Goal: Transaction & Acquisition: Purchase product/service

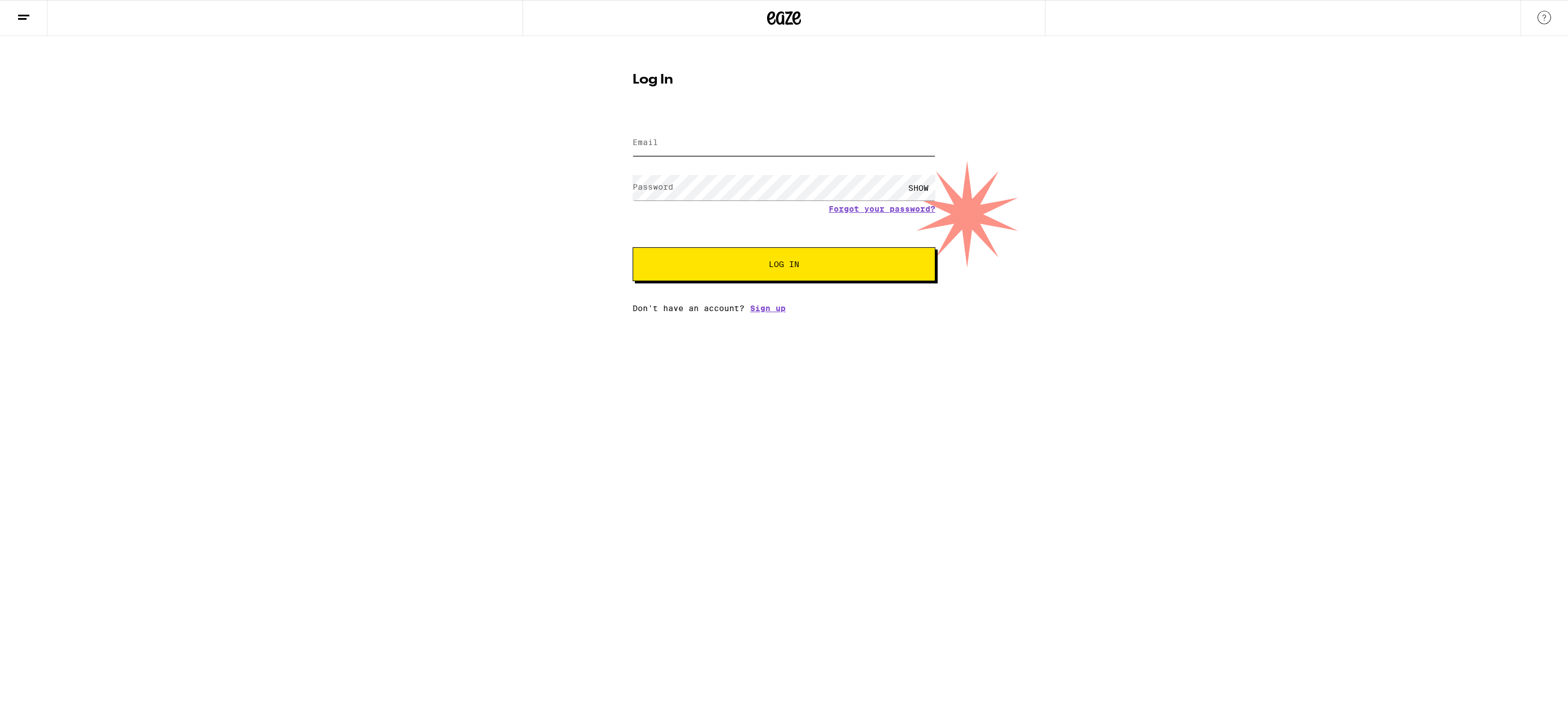
type input "[EMAIL_ADDRESS][DOMAIN_NAME]"
click at [784, 266] on button "Log In" at bounding box center [784, 264] width 303 height 34
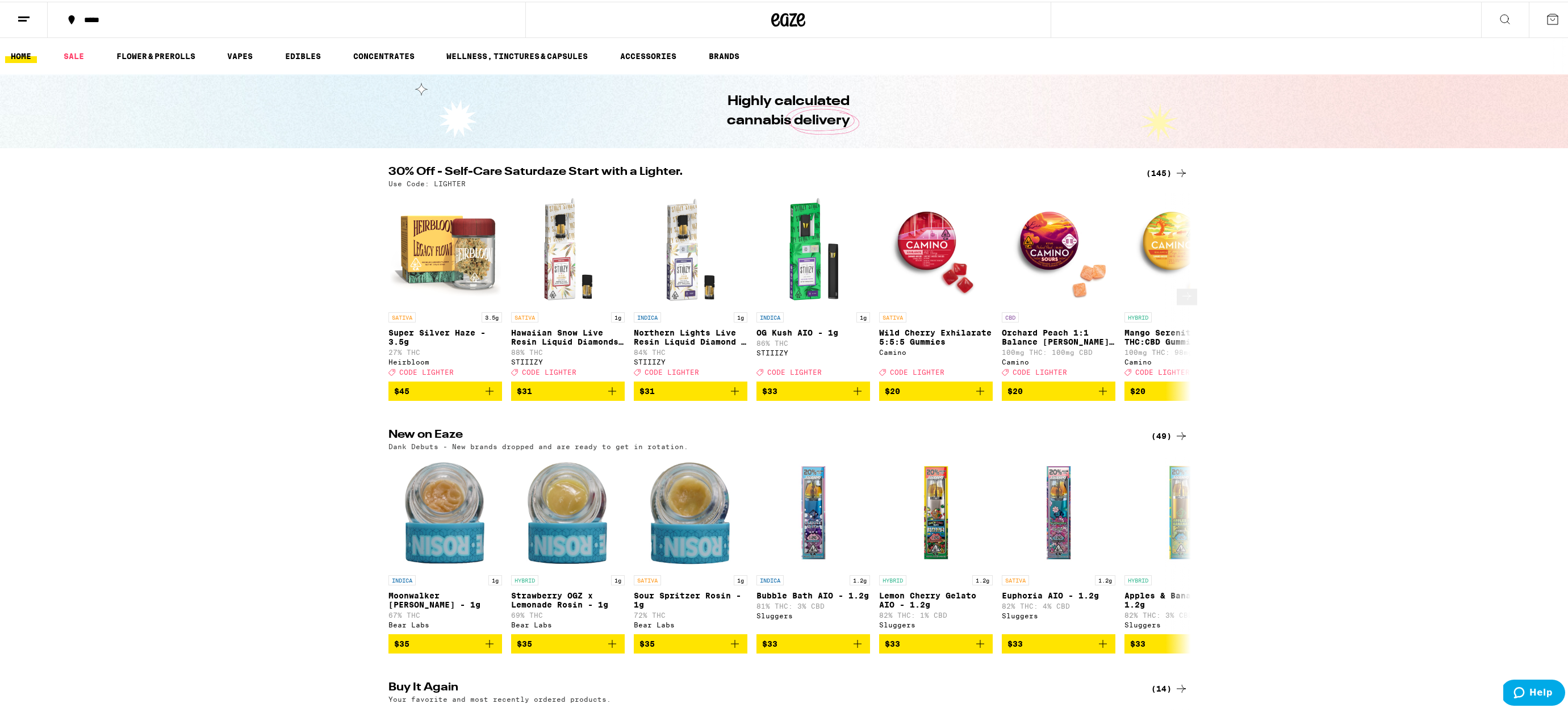
click at [1180, 301] on icon at bounding box center [1187, 295] width 14 height 14
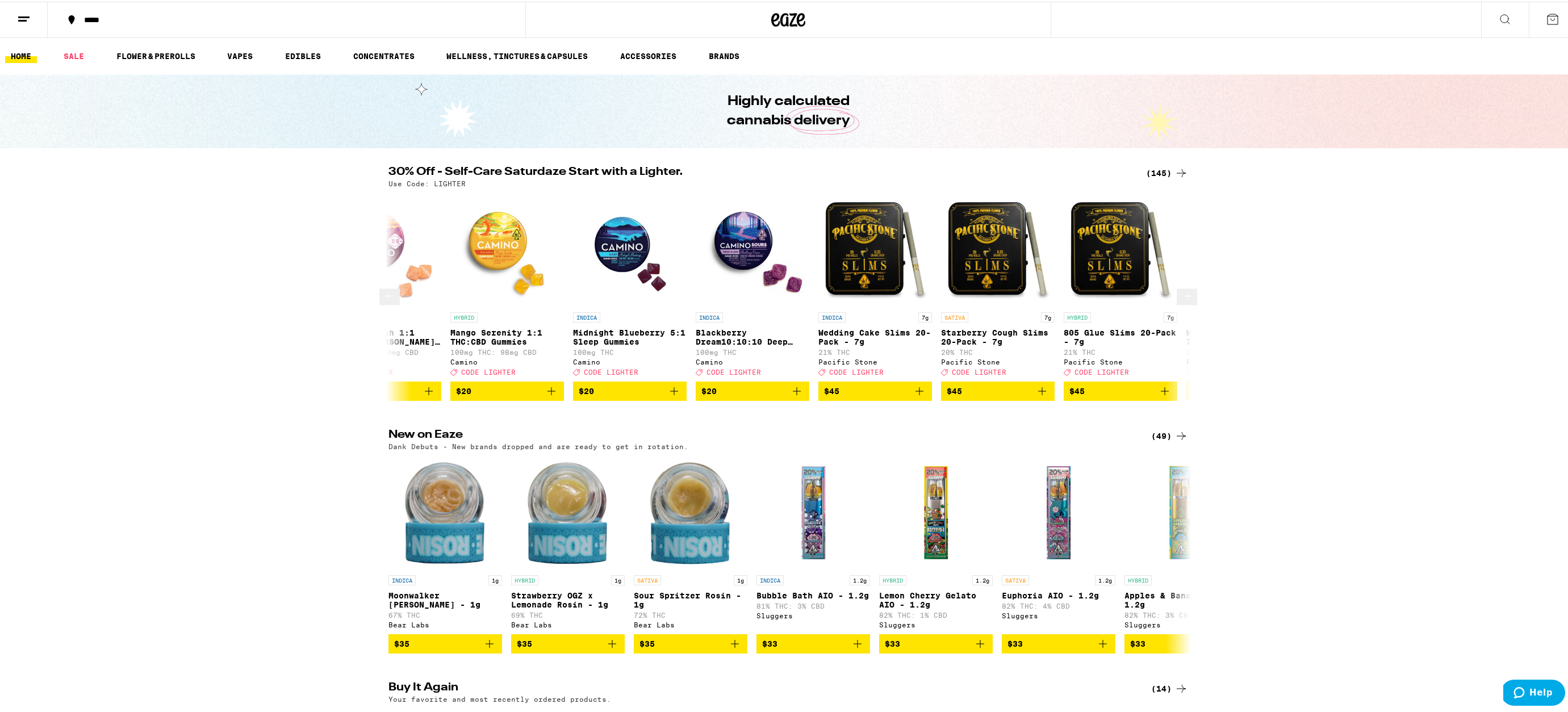
scroll to position [0, 676]
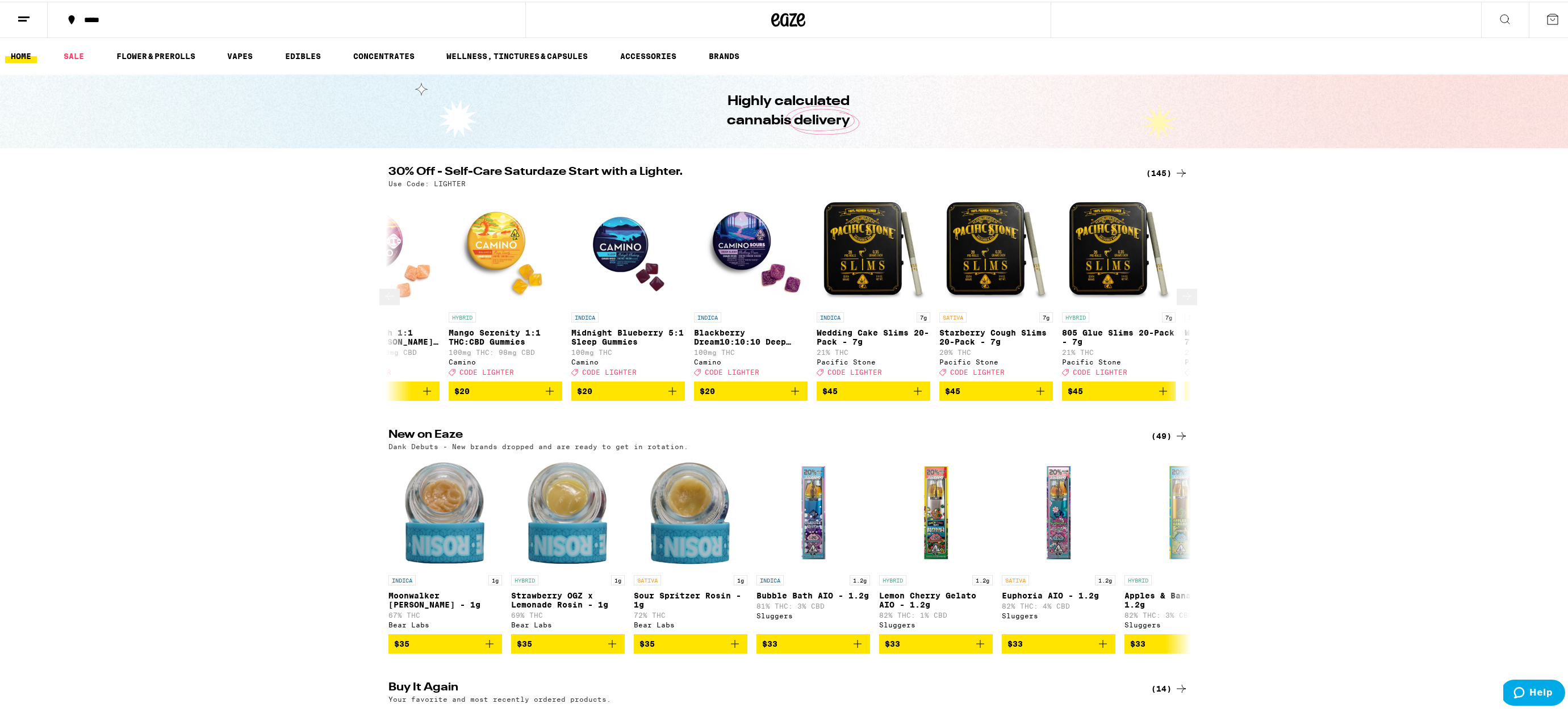
click at [791, 394] on icon "Add to bag" at bounding box center [795, 390] width 8 height 8
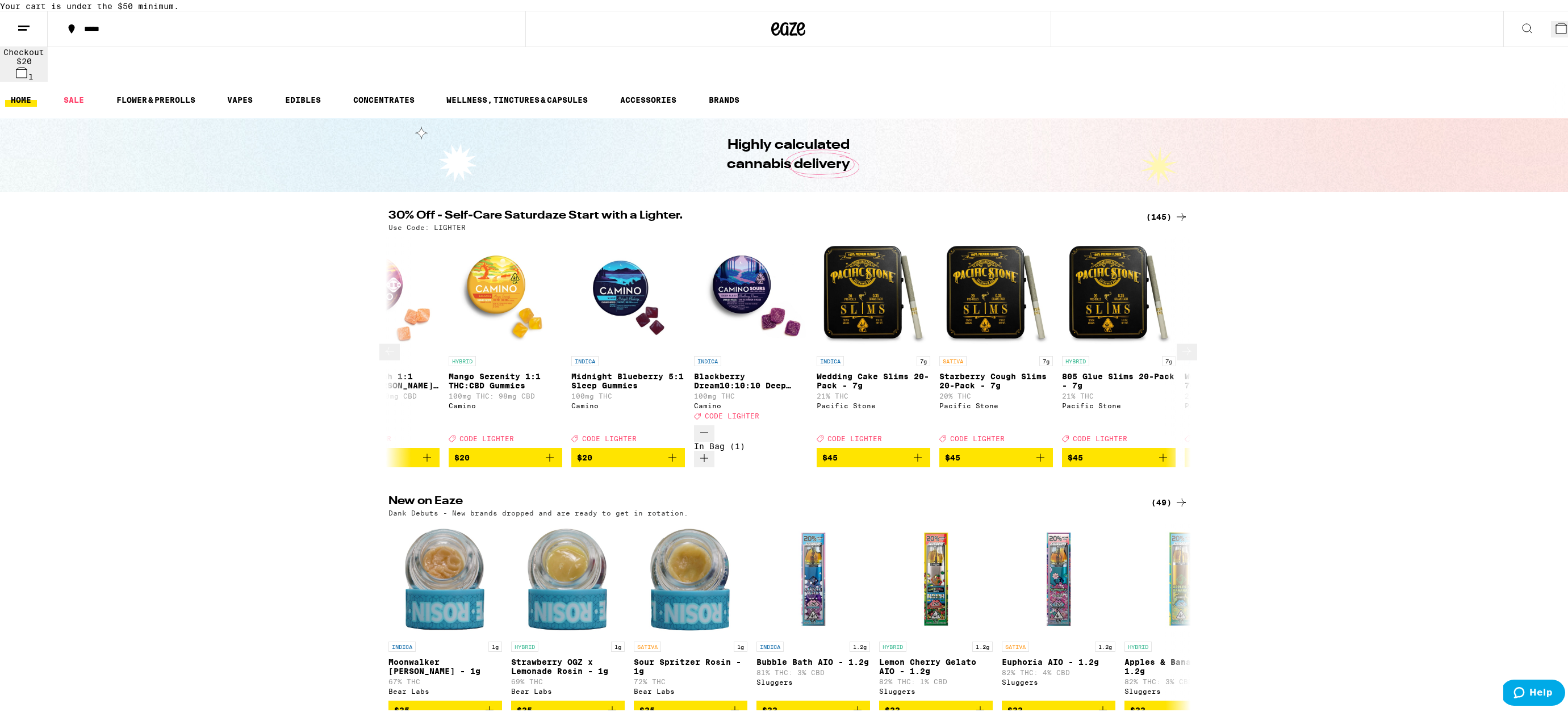
click at [791, 398] on div "INDICA Blackberry Dream10:10:10 Deep Sleep Gummies 100mg THC Camino Deal Create…" at bounding box center [751, 386] width 114 height 64
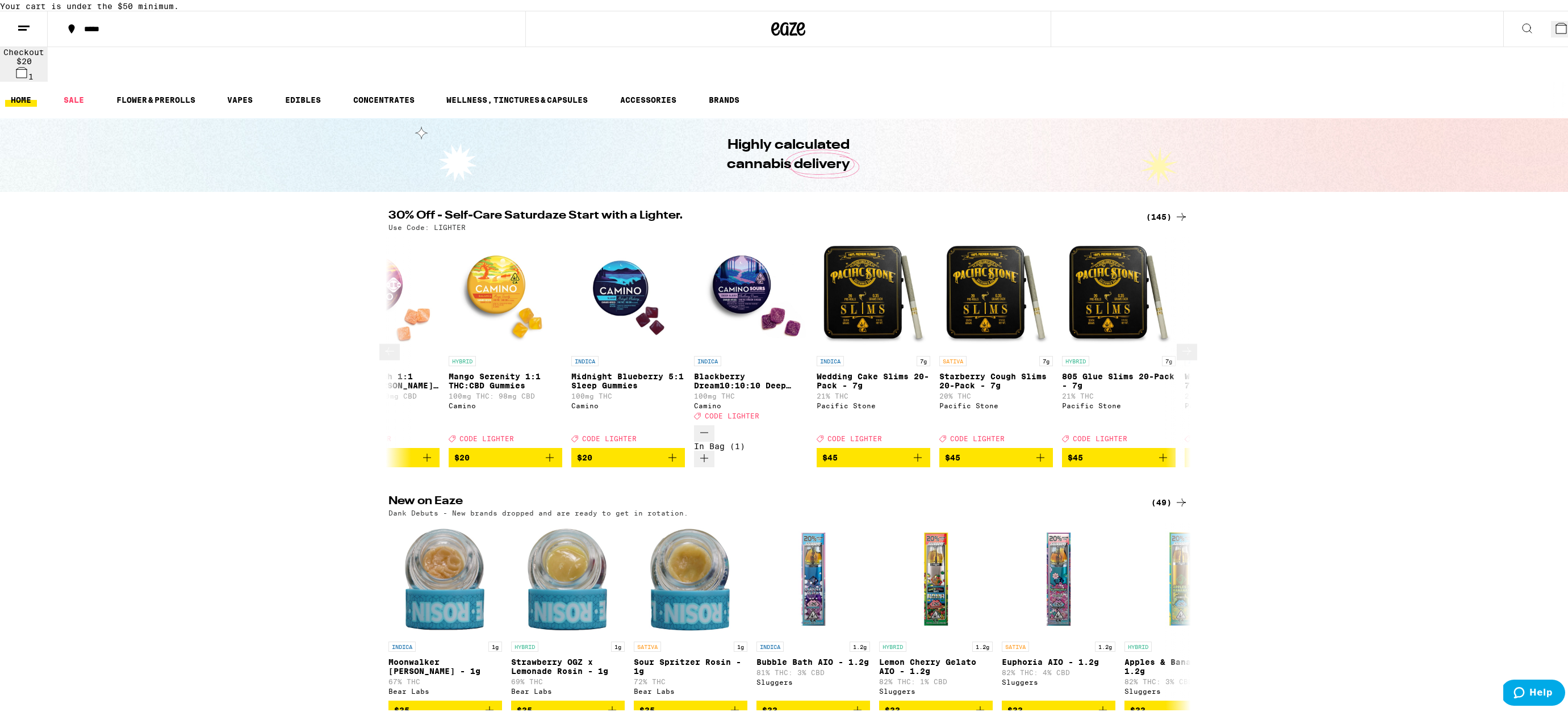
click at [621, 373] on p "Midnight Blueberry 5:1 Sleep Gummies" at bounding box center [628, 379] width 114 height 18
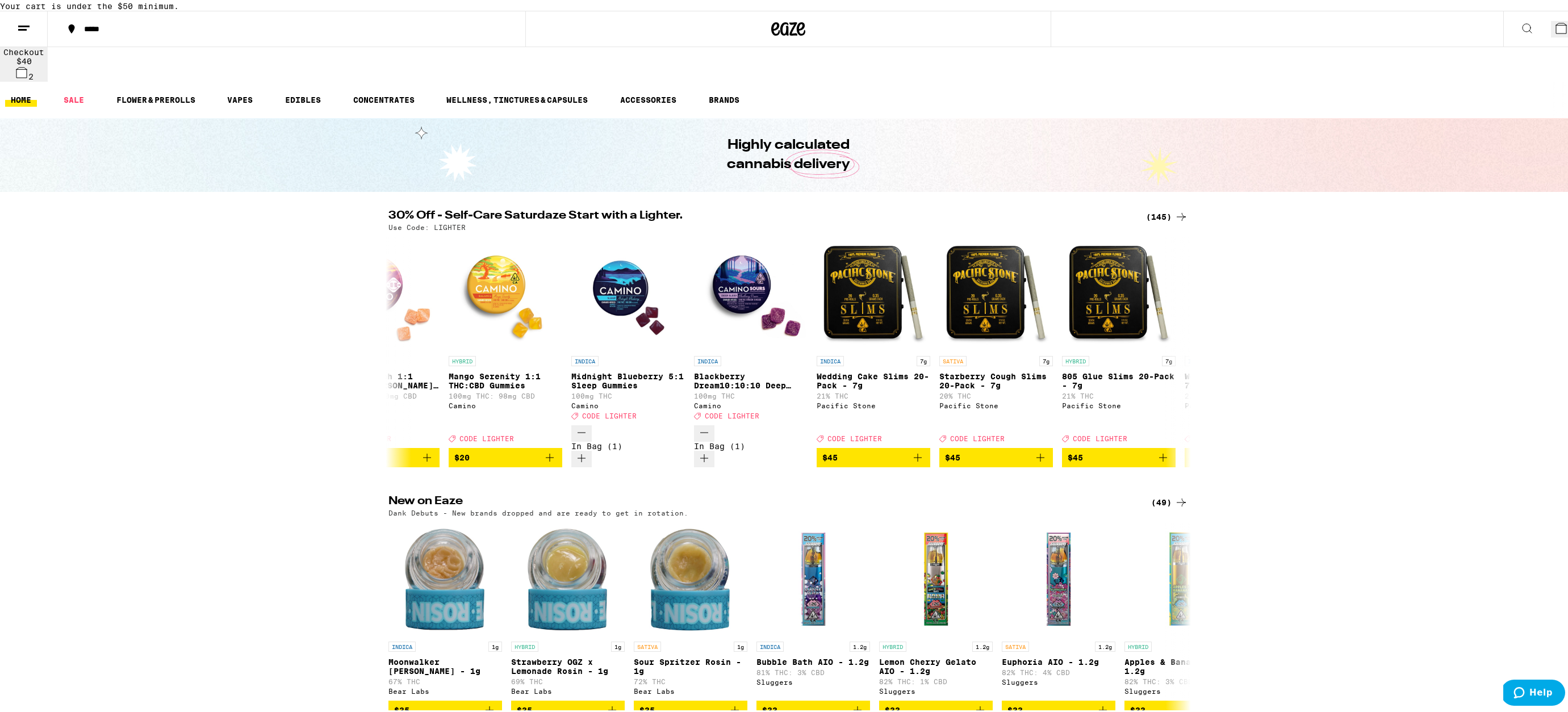
click at [1383, 443] on div "30% Off - Self-Care Saturdaze Start with a Lighter. (145) Use Code: LIGHTER SAT…" at bounding box center [788, 337] width 1577 height 258
click at [1568, 35] on span "2" at bounding box center [1571, 31] width 5 height 9
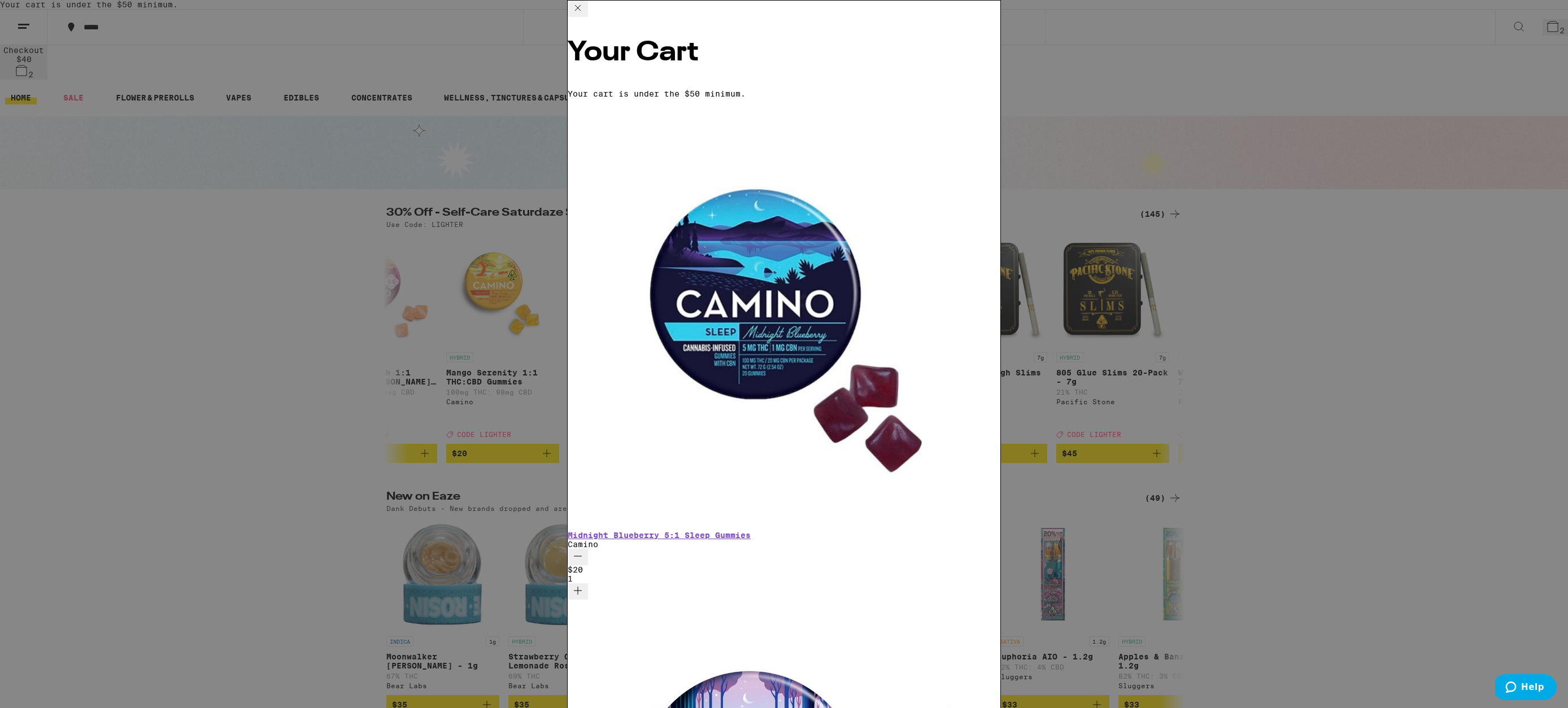
click at [585, 550] on icon "Decrement" at bounding box center [578, 557] width 14 height 14
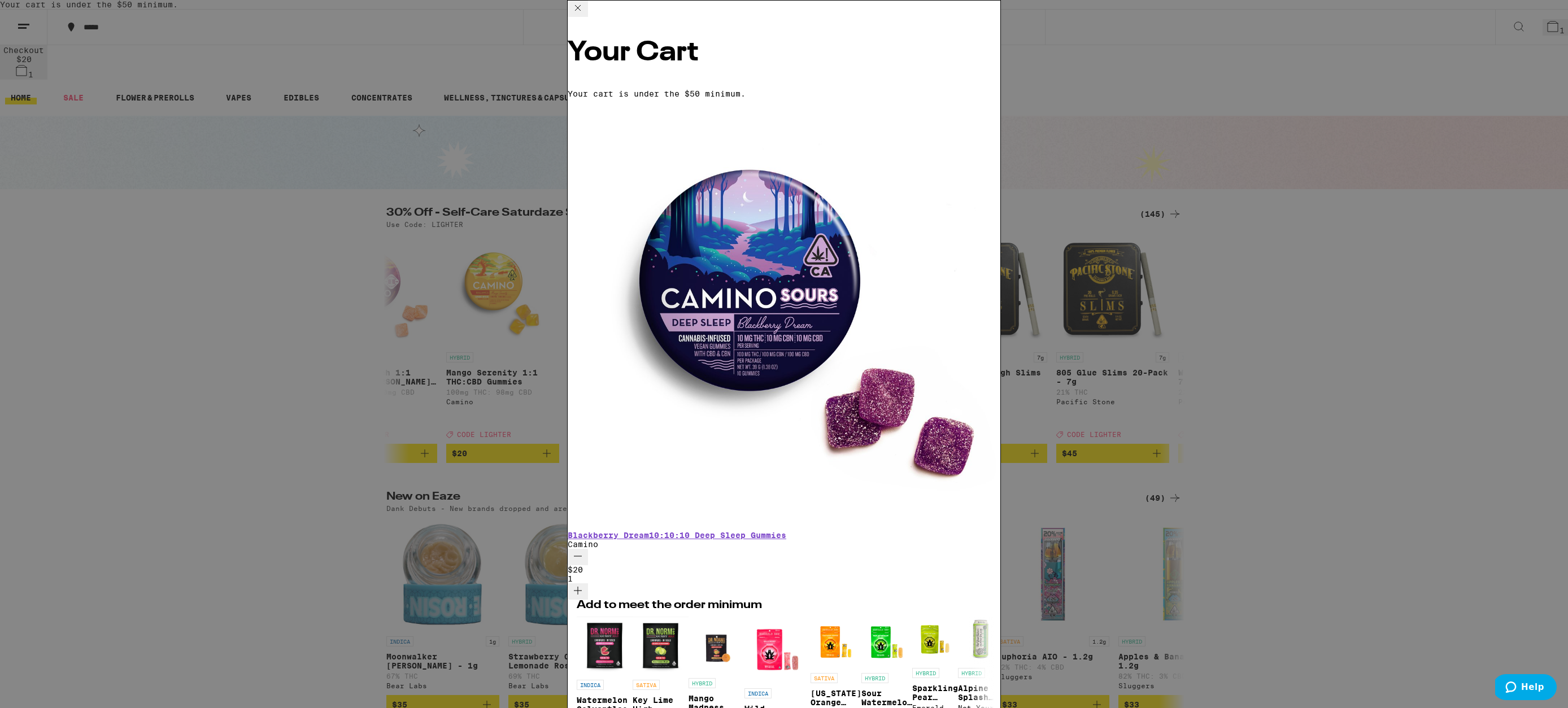
click at [582, 587] on icon "Increment" at bounding box center [578, 591] width 8 height 8
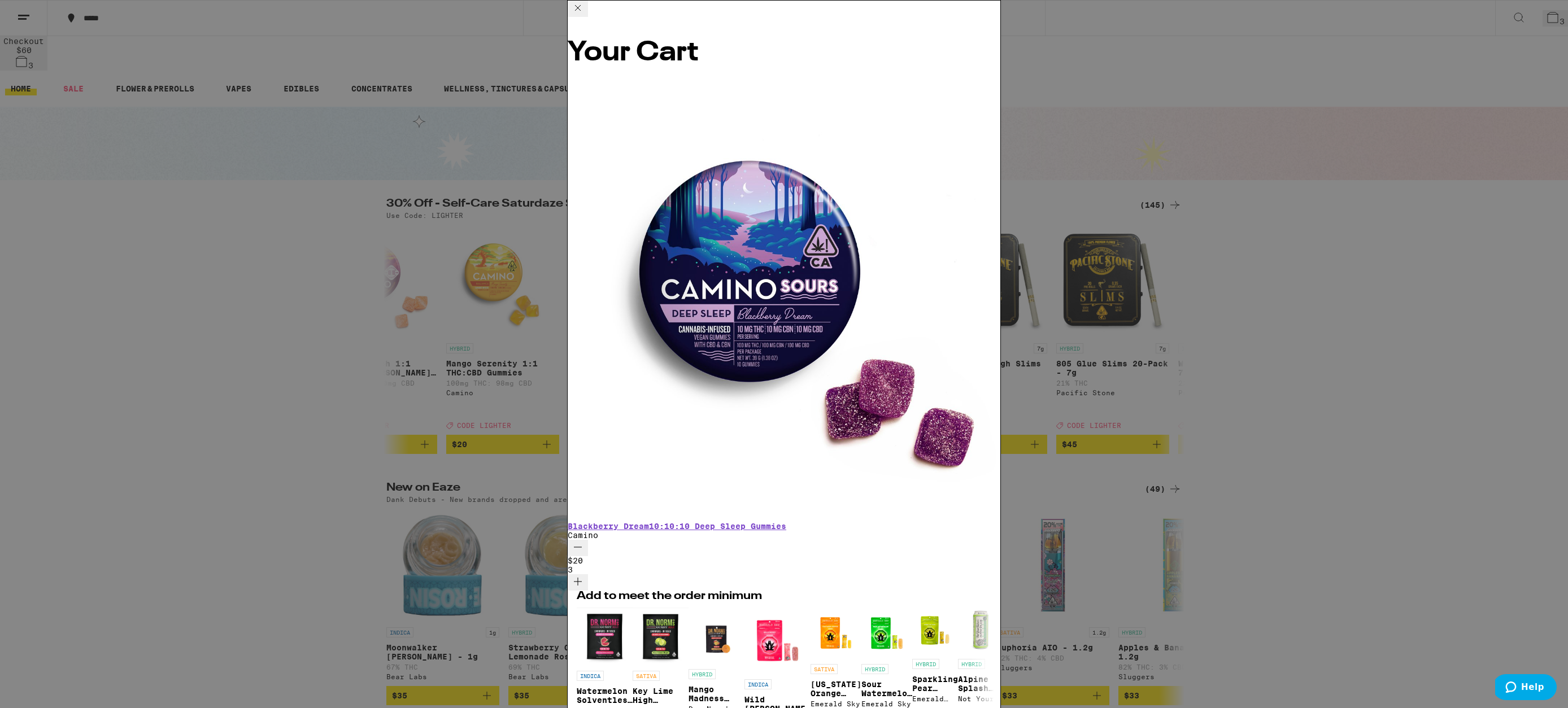
click at [585, 575] on icon "Increment" at bounding box center [578, 582] width 14 height 14
click at [585, 15] on icon at bounding box center [578, 8] width 14 height 14
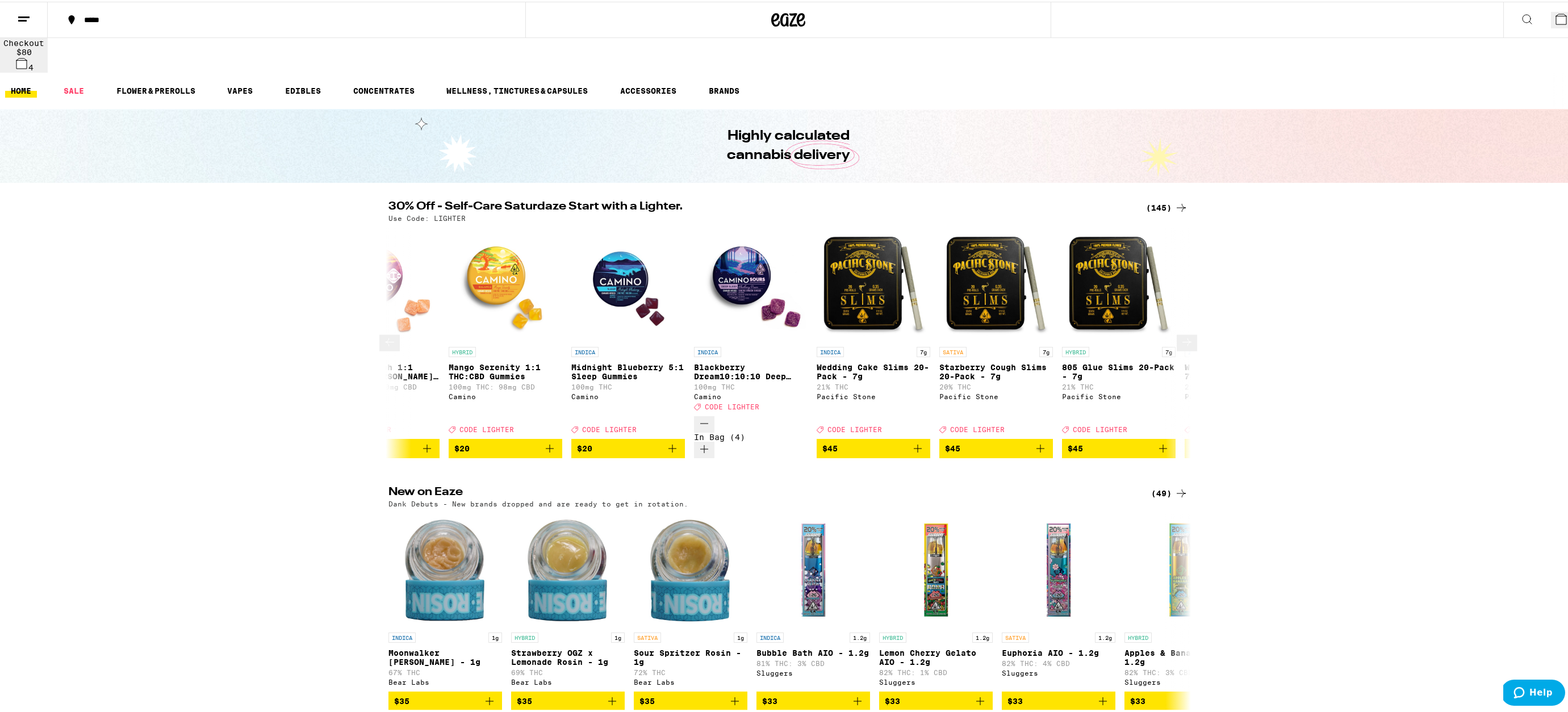
click at [1180, 334] on icon at bounding box center [1187, 341] width 14 height 14
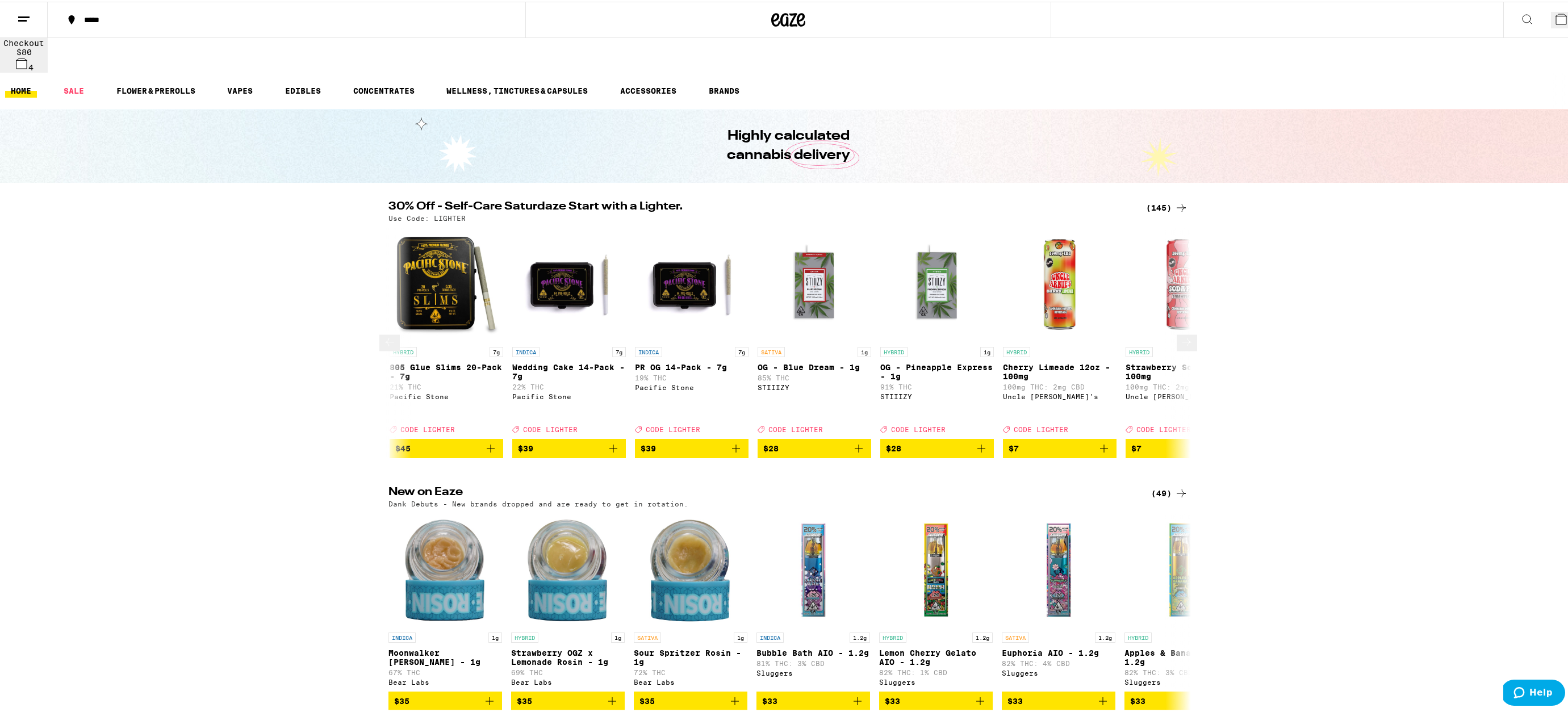
scroll to position [0, 1352]
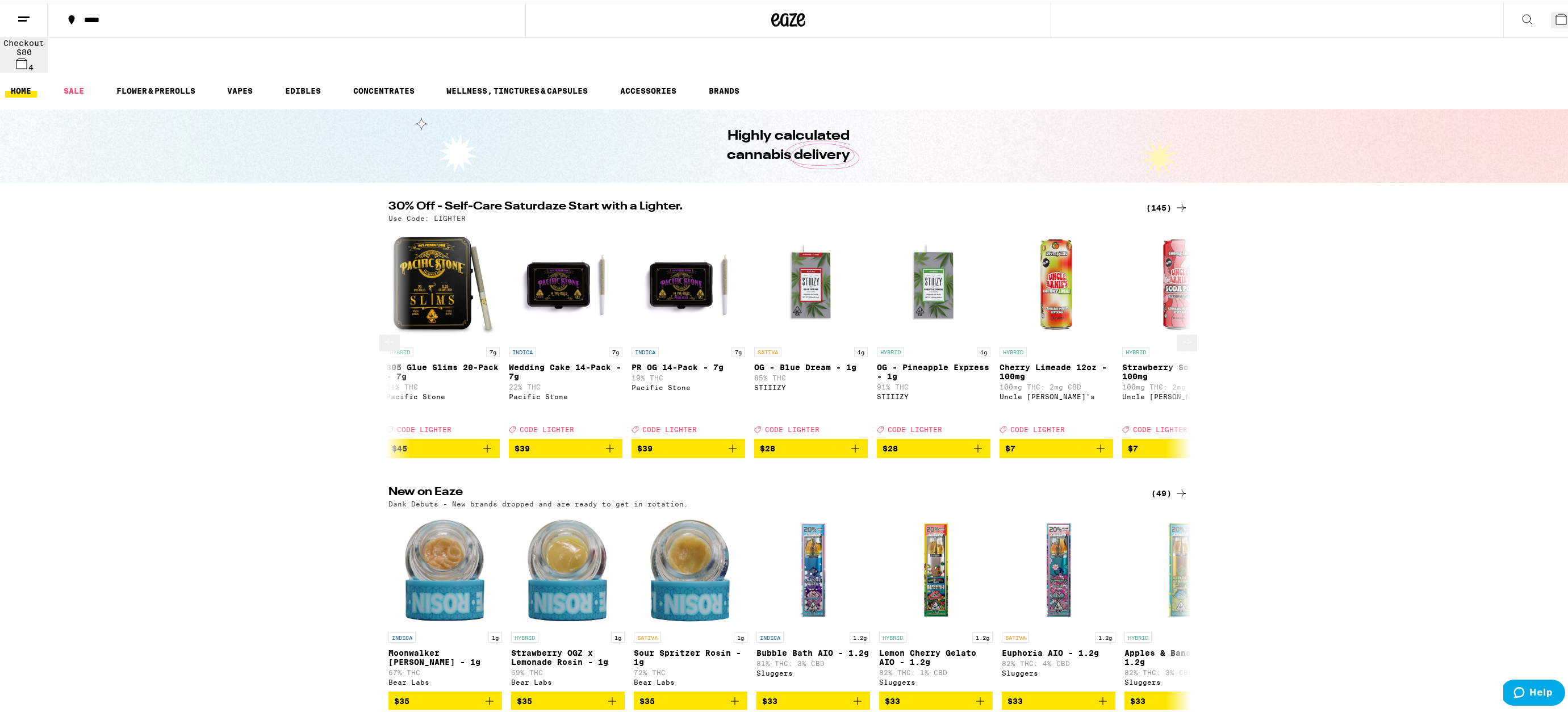
click at [1180, 334] on icon at bounding box center [1187, 341] width 14 height 14
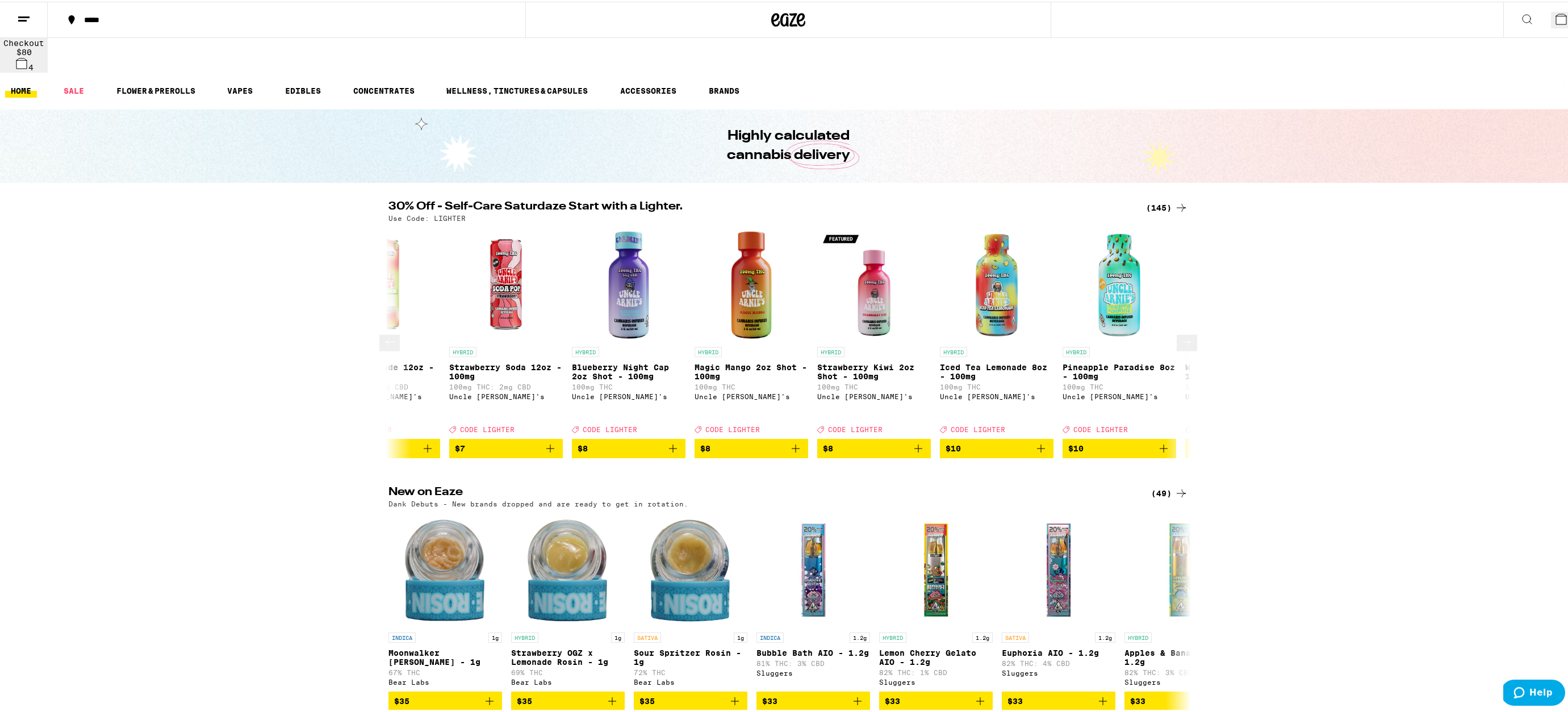
scroll to position [0, 2028]
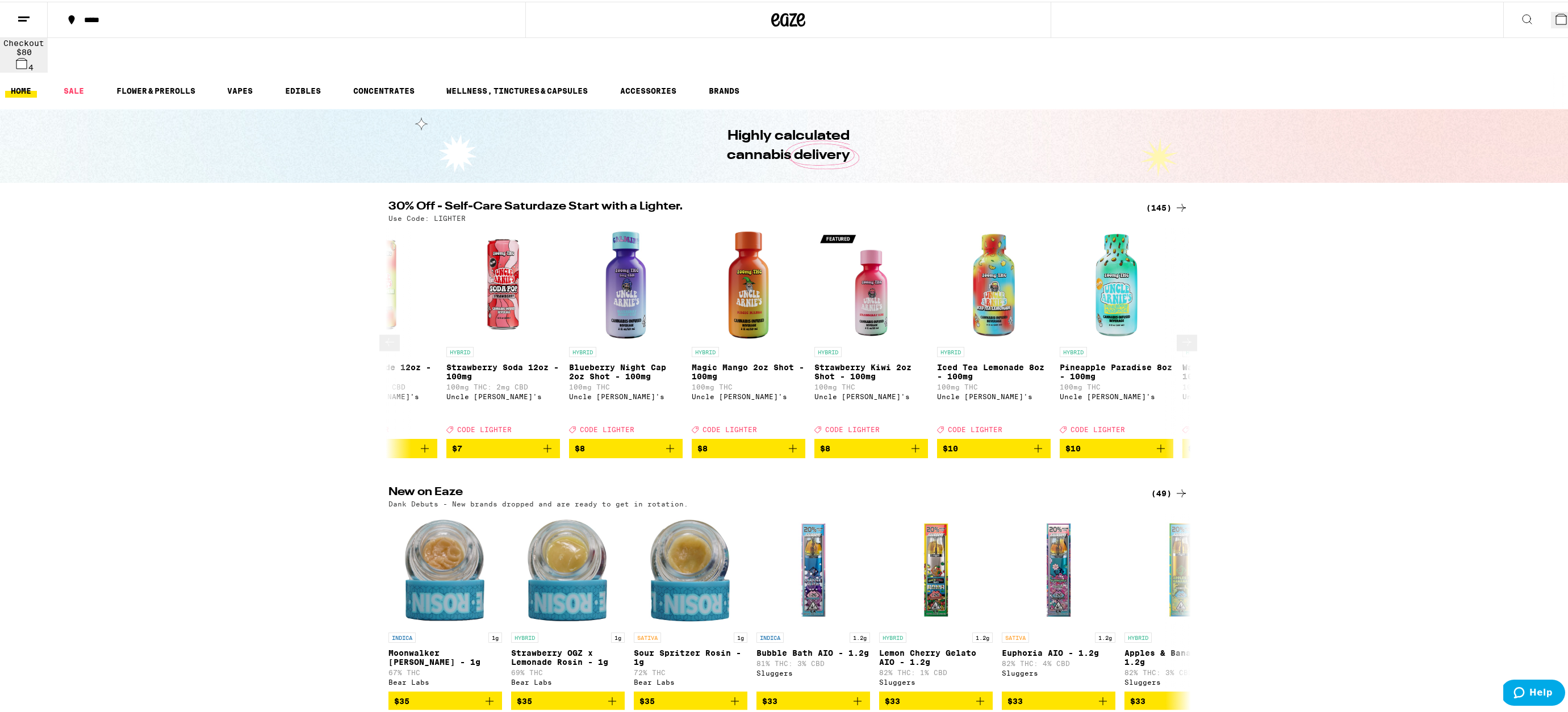
click at [1180, 334] on icon at bounding box center [1187, 341] width 14 height 14
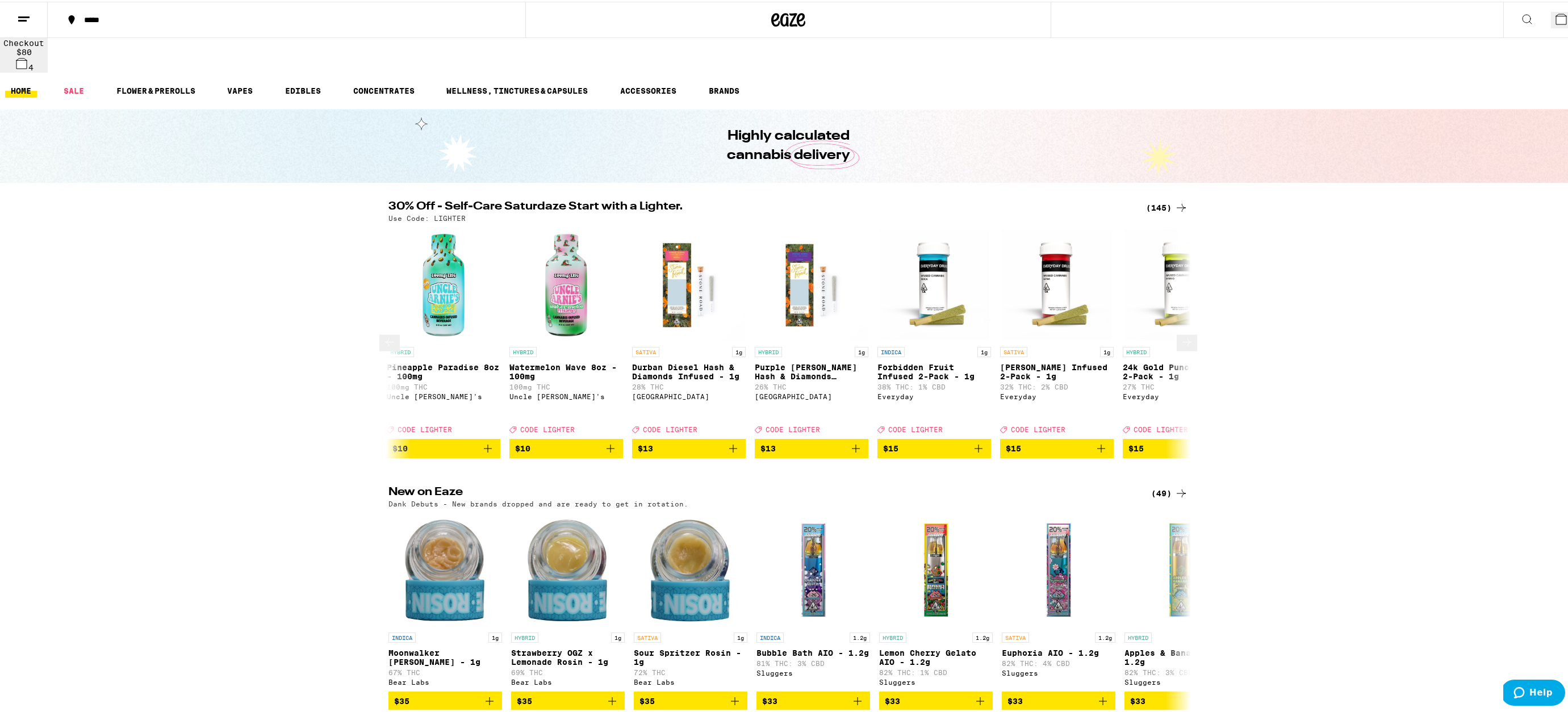
scroll to position [0, 2704]
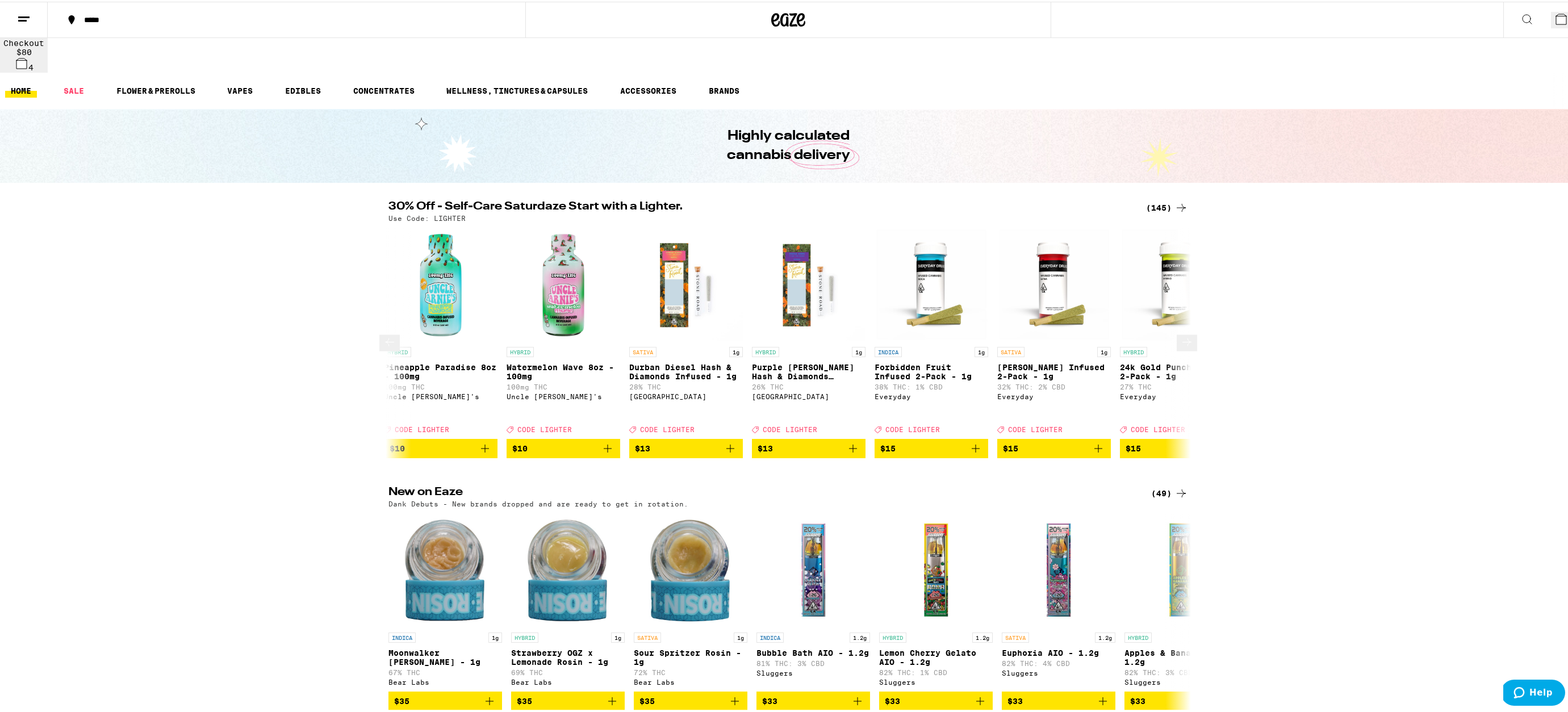
click at [1180, 334] on icon at bounding box center [1187, 341] width 14 height 14
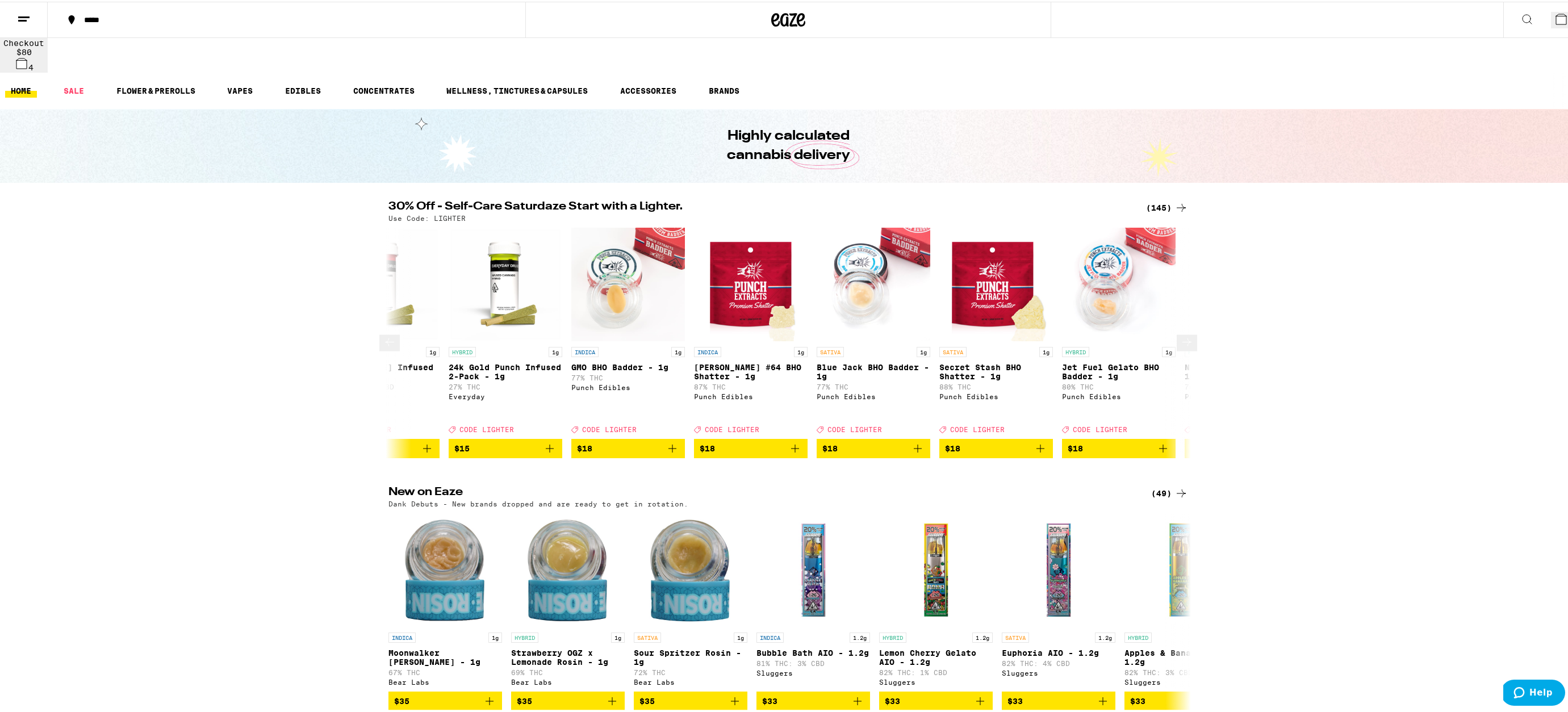
scroll to position [0, 3380]
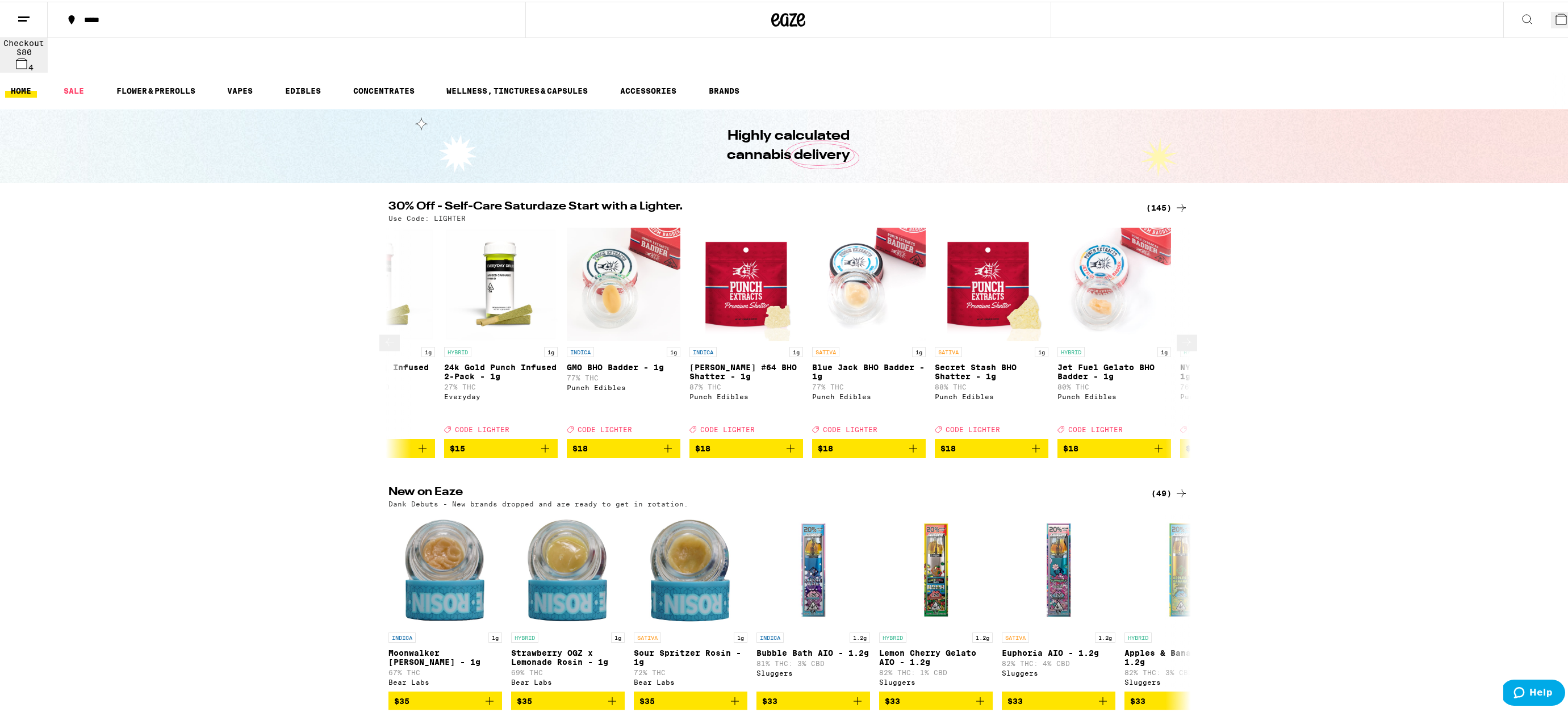
click at [1180, 334] on icon at bounding box center [1187, 341] width 14 height 14
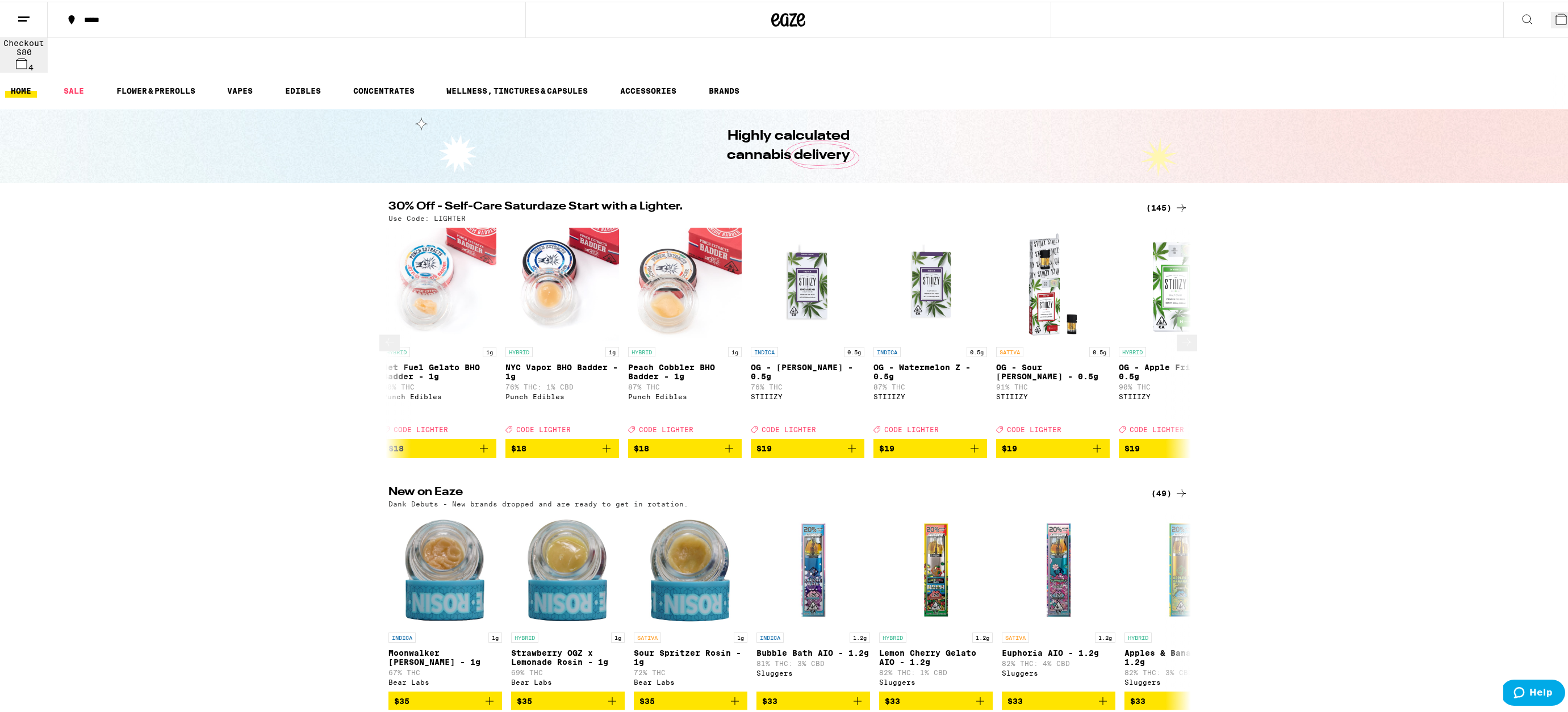
scroll to position [0, 4056]
click at [1180, 334] on icon at bounding box center [1187, 341] width 14 height 14
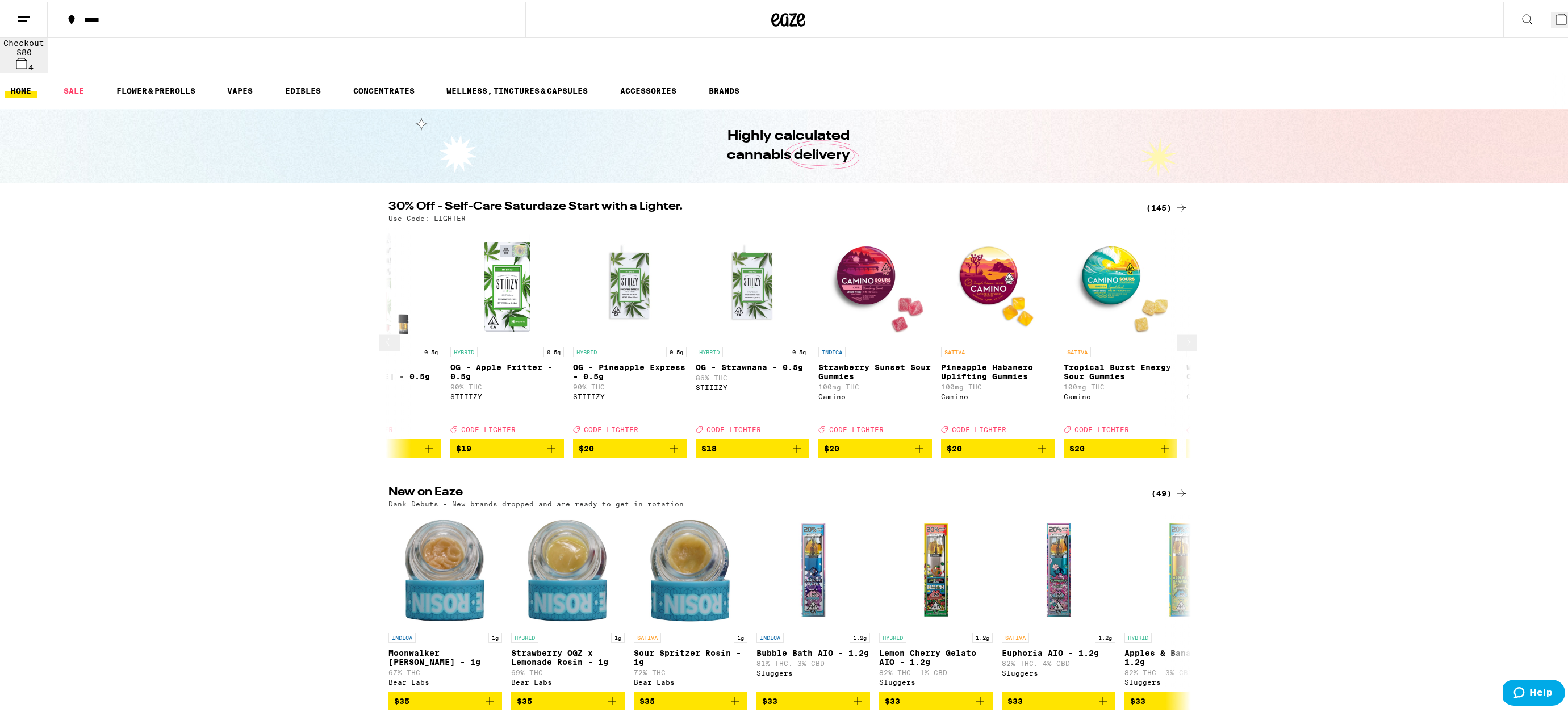
scroll to position [0, 4732]
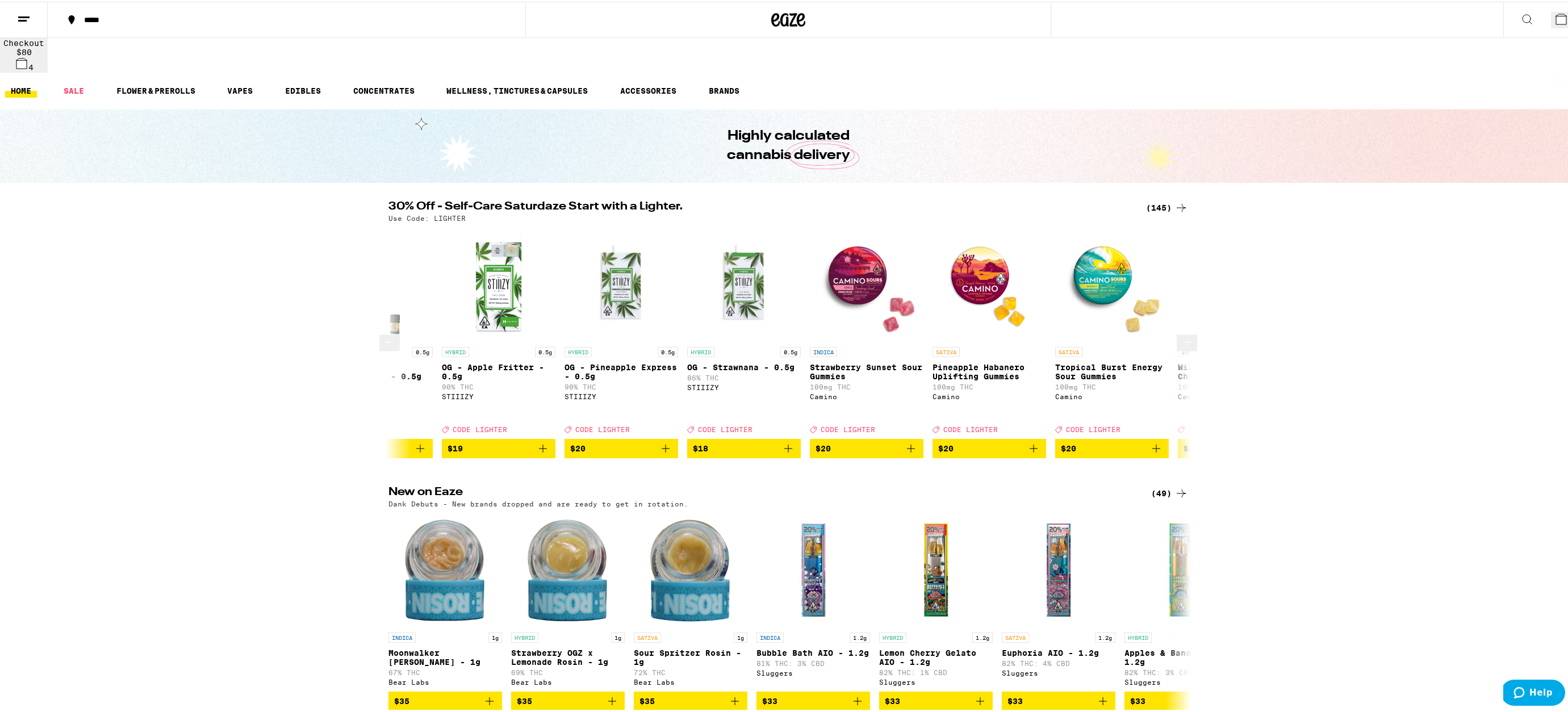
click at [1177, 334] on button at bounding box center [1186, 342] width 20 height 17
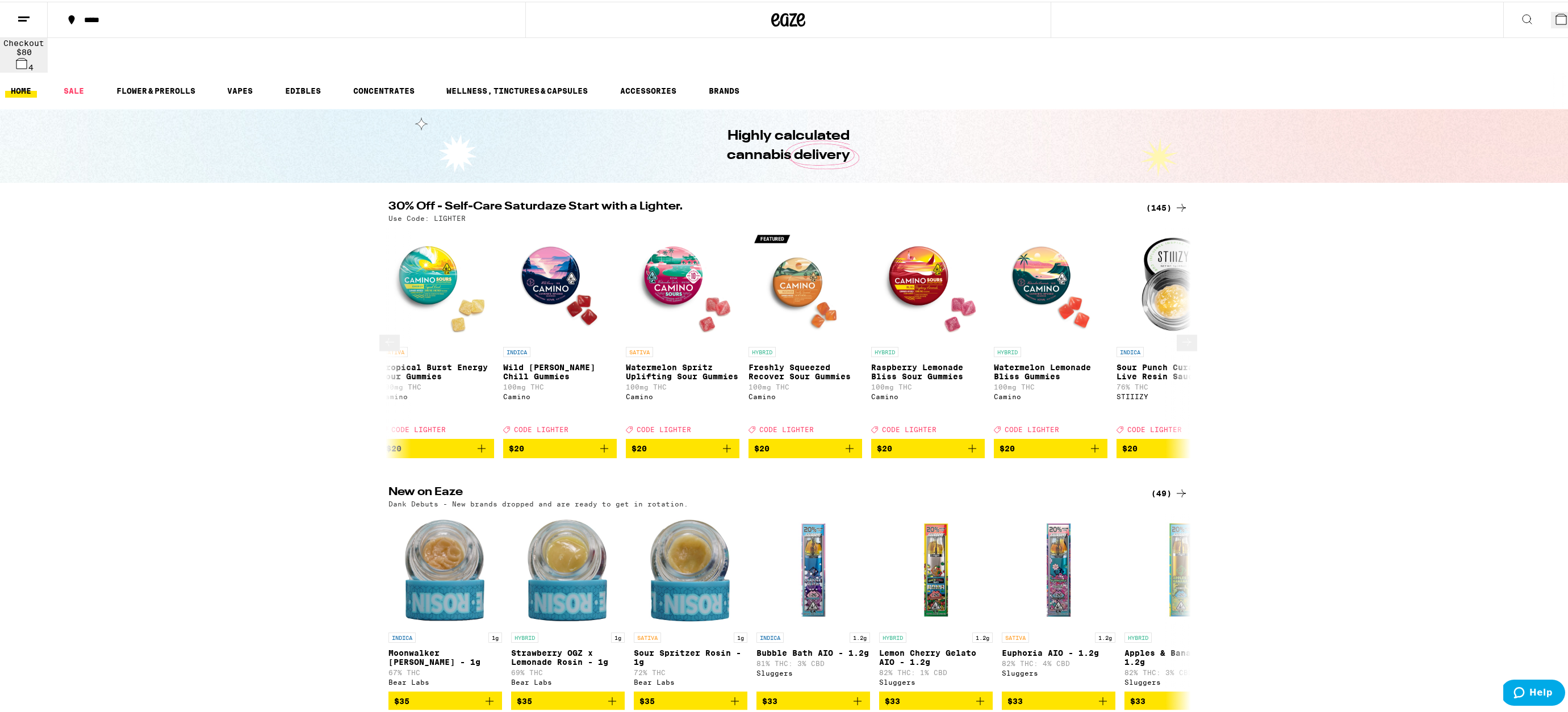
scroll to position [0, 5408]
click at [722, 440] on icon "Add to bag" at bounding box center [726, 447] width 14 height 14
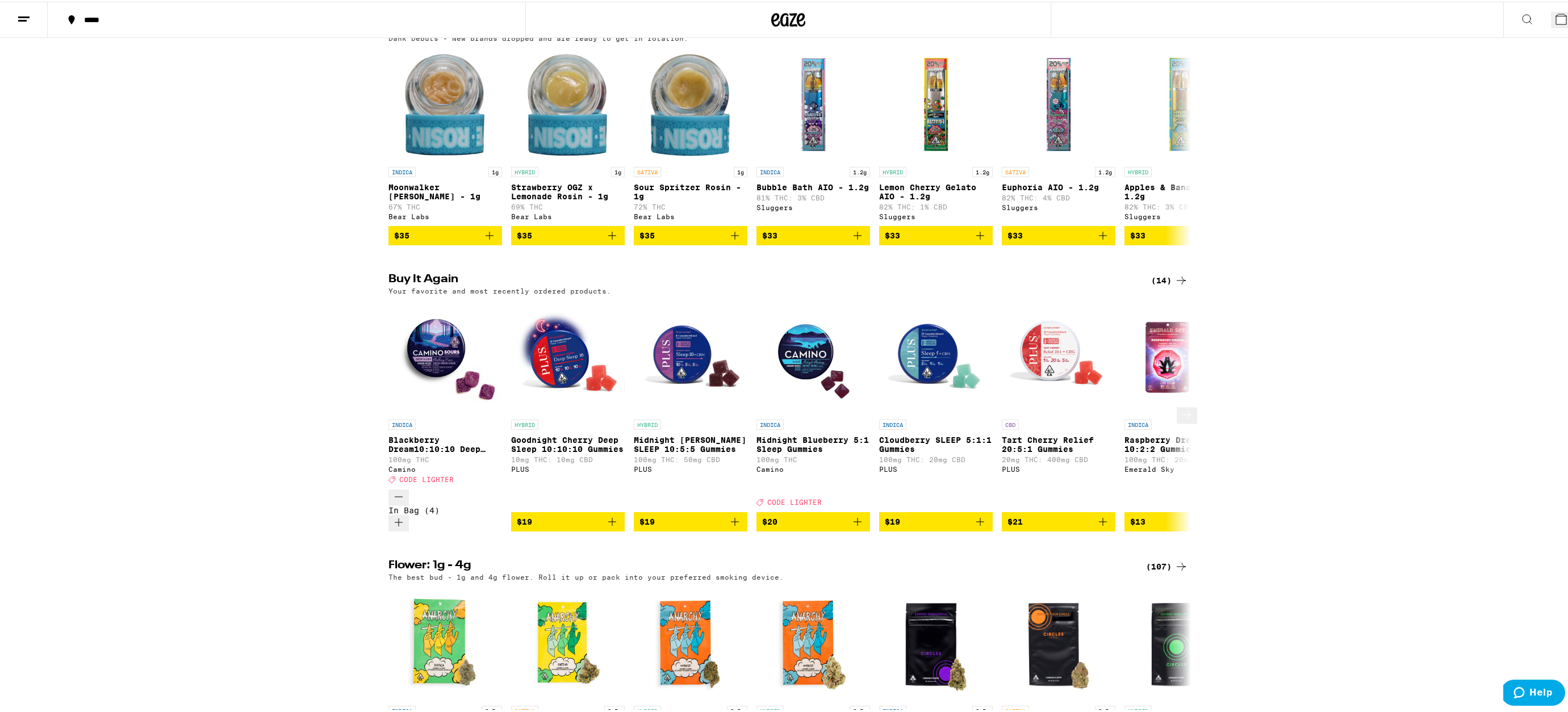
scroll to position [487, 0]
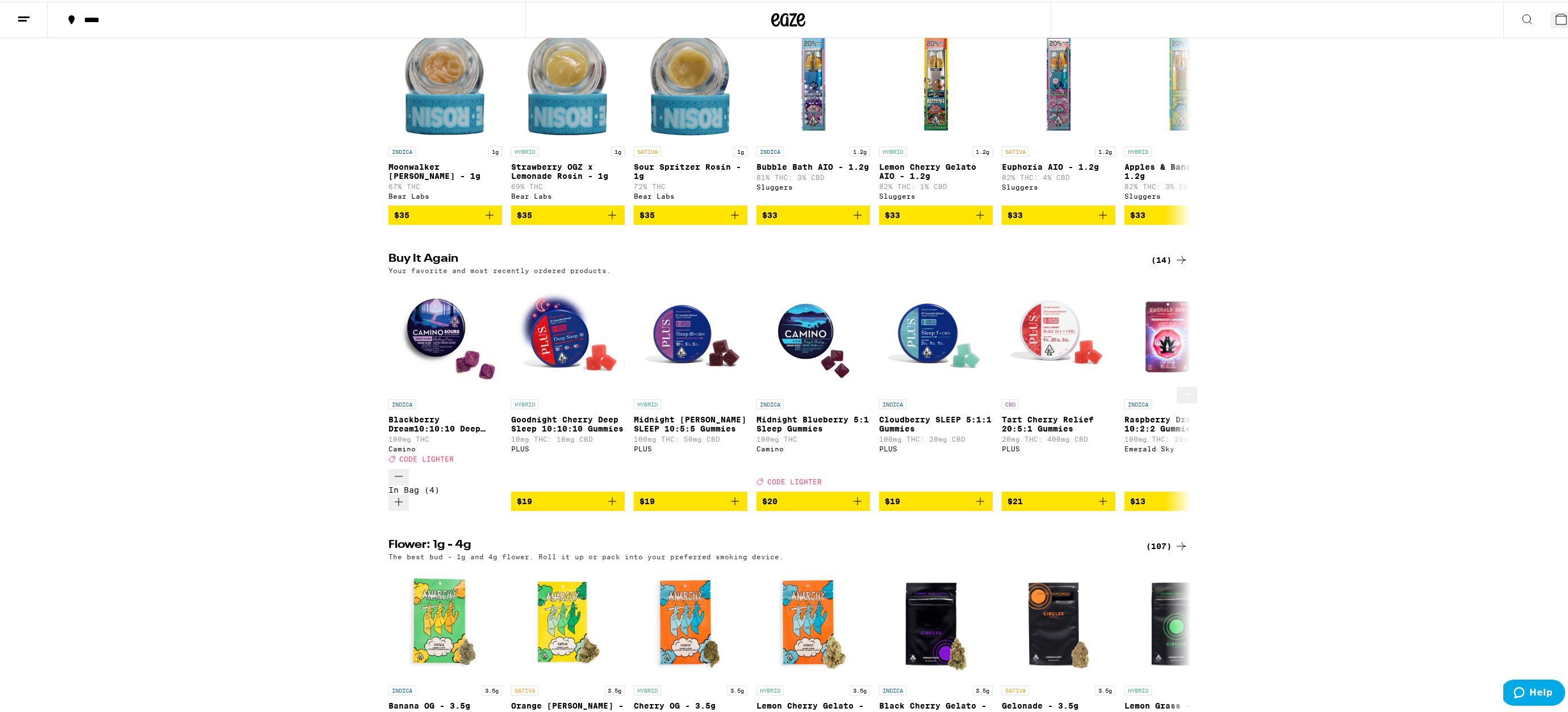
click at [1180, 386] on icon at bounding box center [1187, 393] width 14 height 14
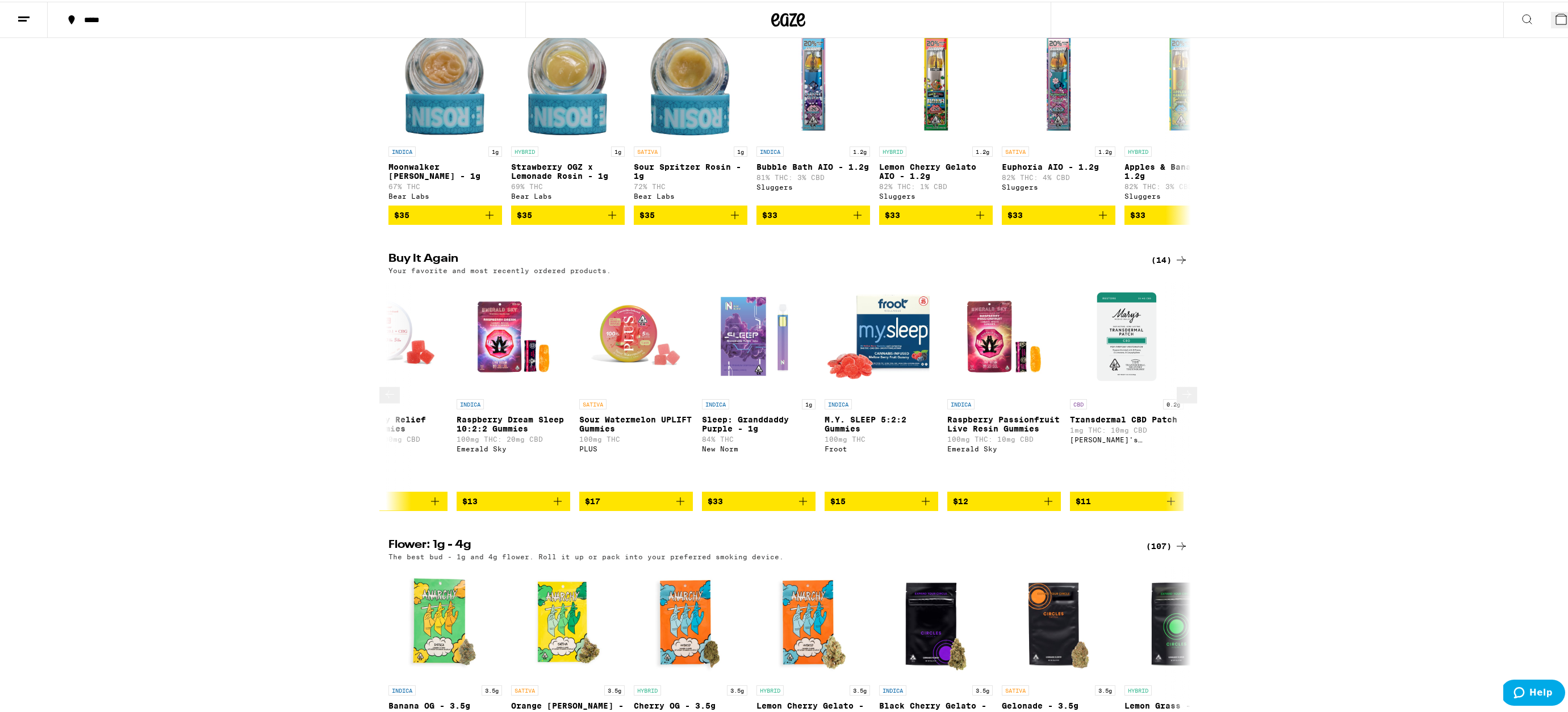
scroll to position [0, 676]
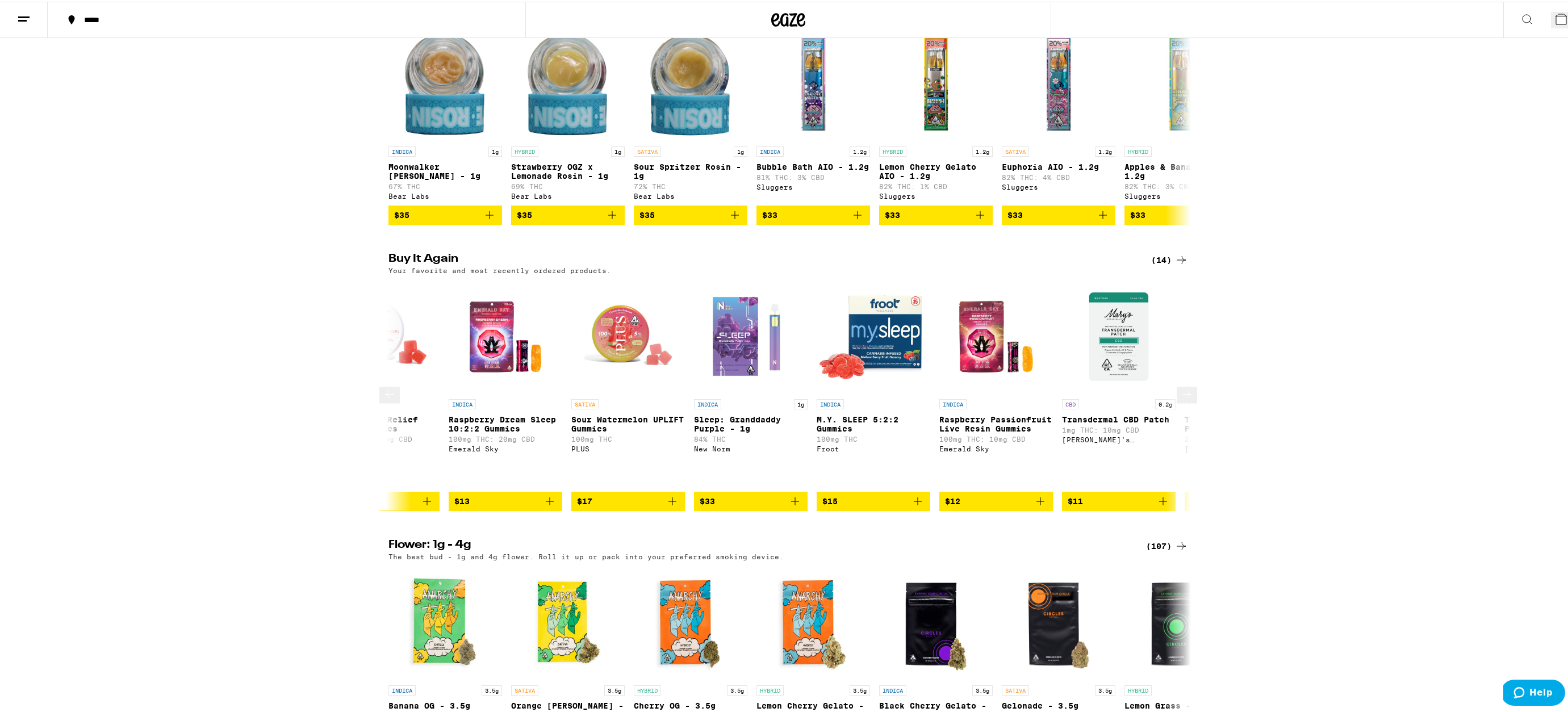
click at [1180, 386] on icon at bounding box center [1187, 393] width 14 height 14
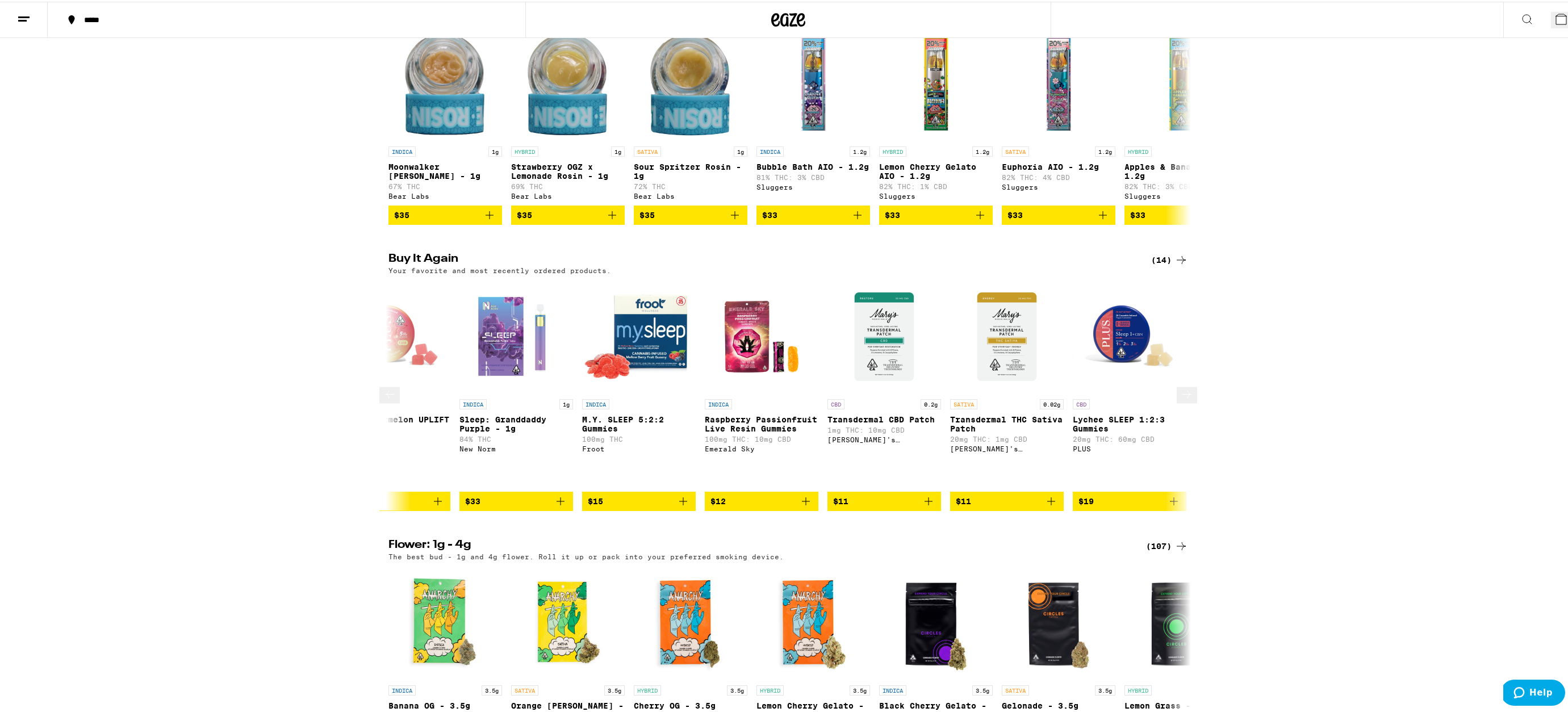
scroll to position [0, 918]
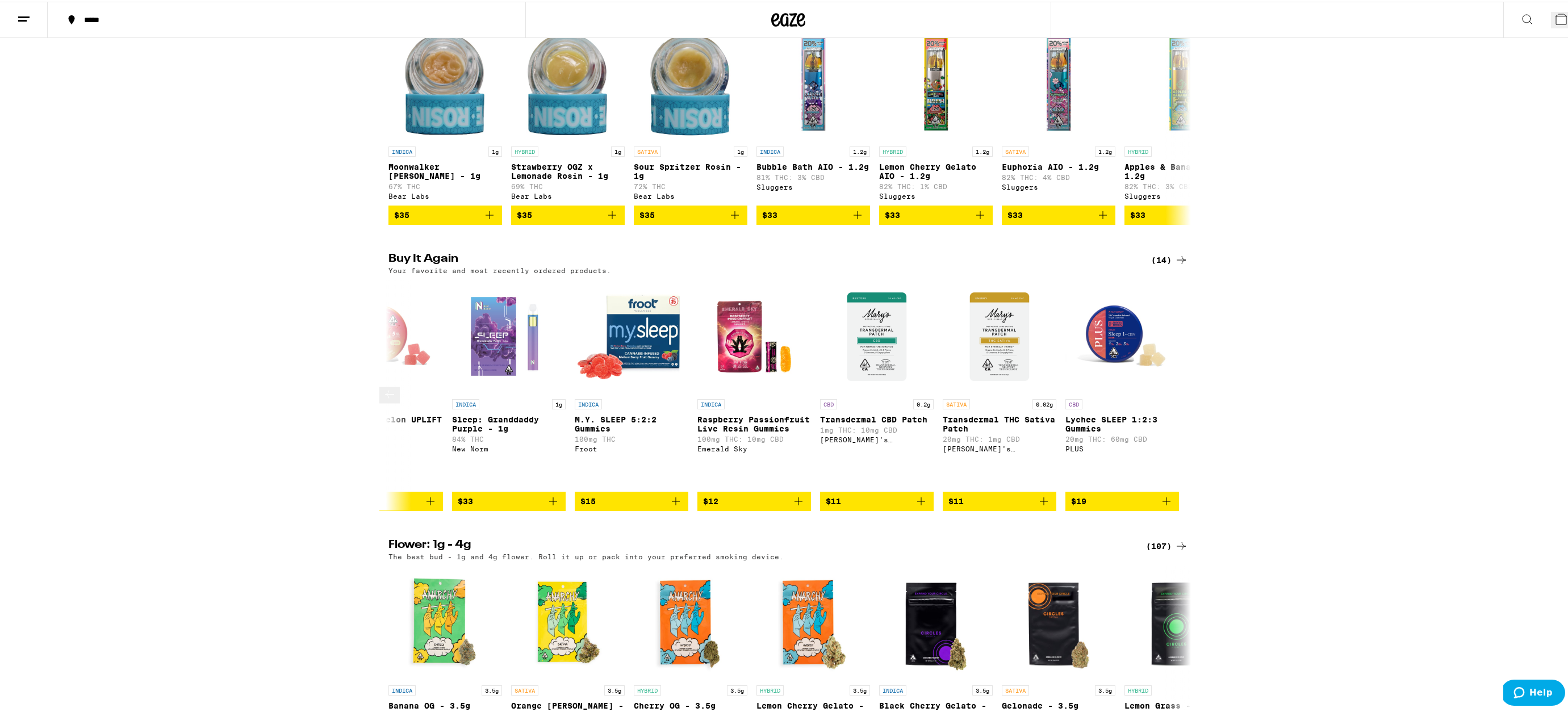
click at [386, 386] on icon at bounding box center [390, 393] width 14 height 14
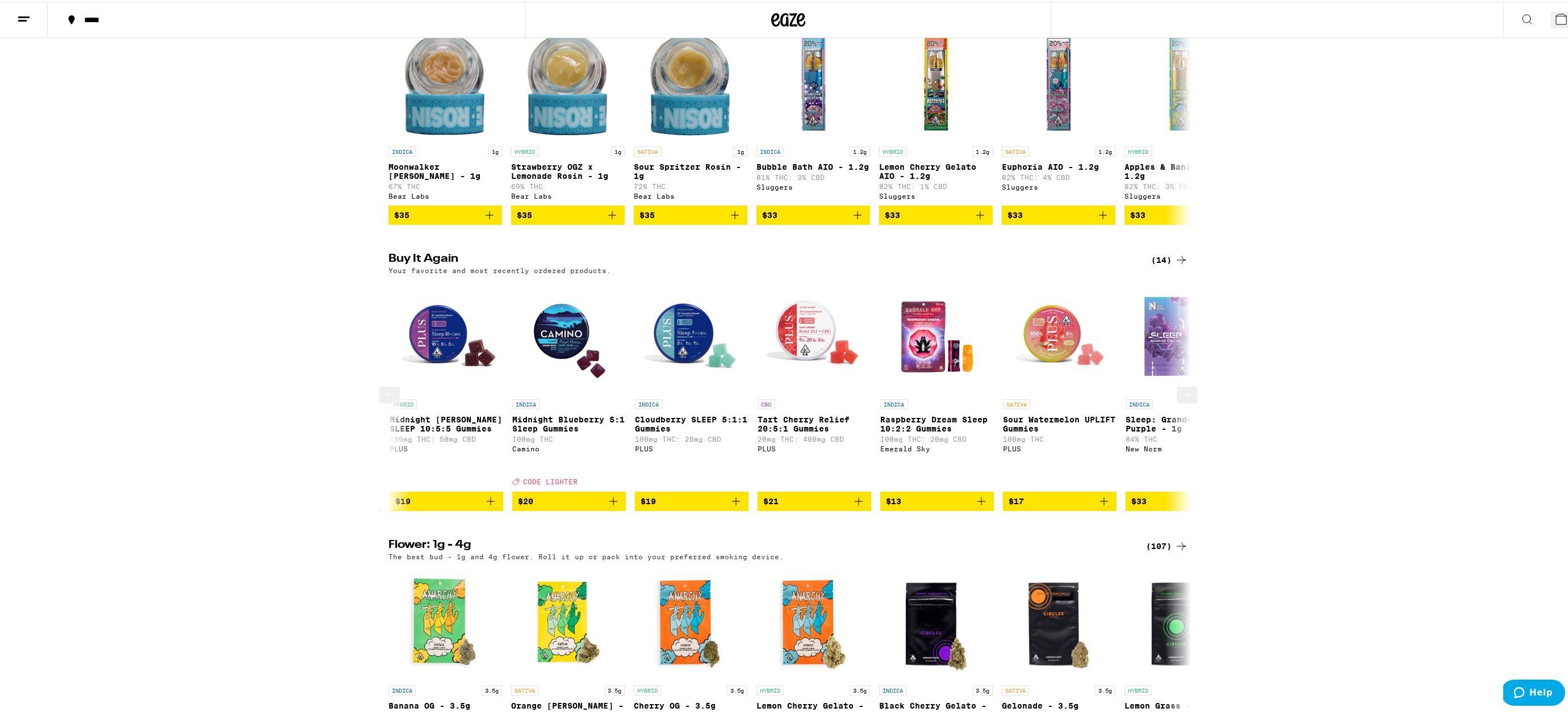
scroll to position [0, 242]
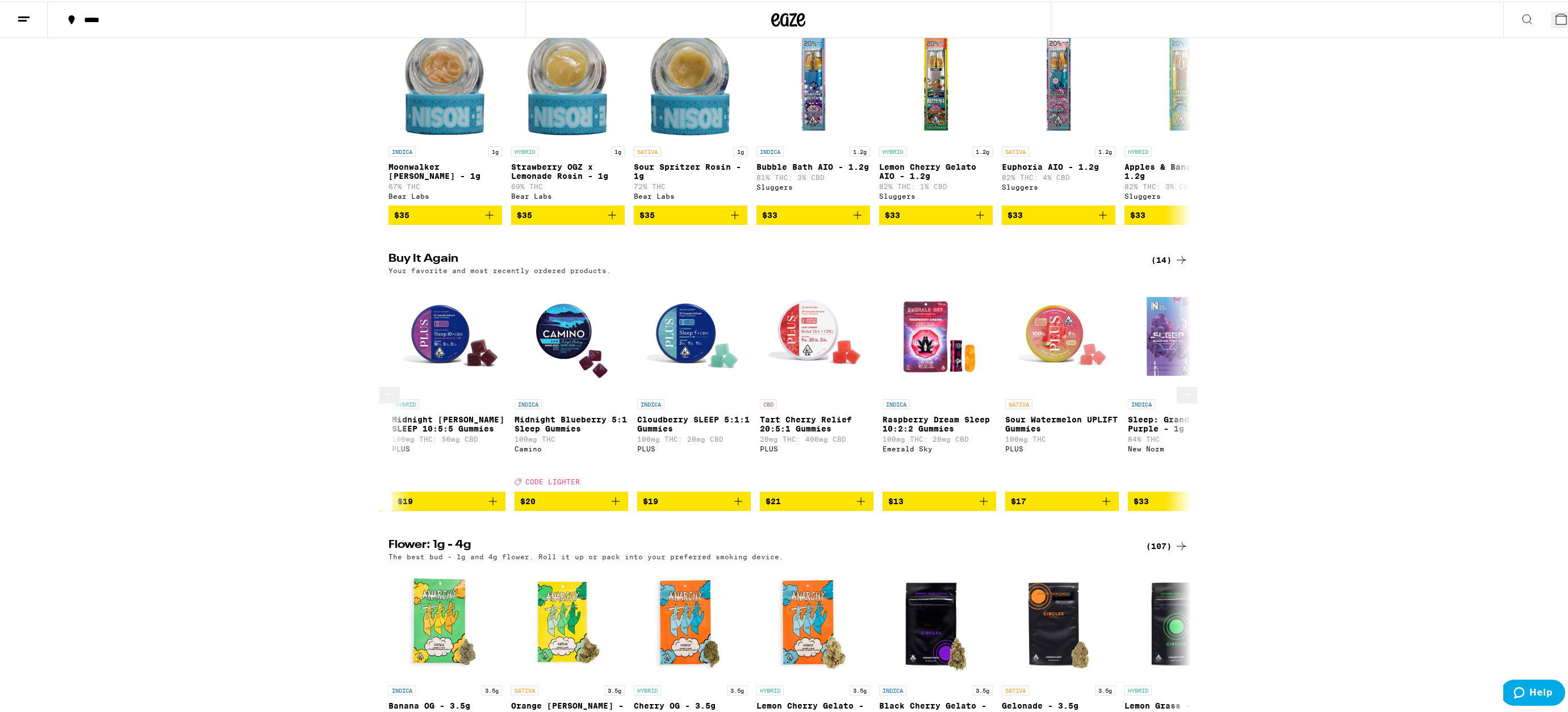
click at [386, 386] on icon at bounding box center [390, 393] width 14 height 14
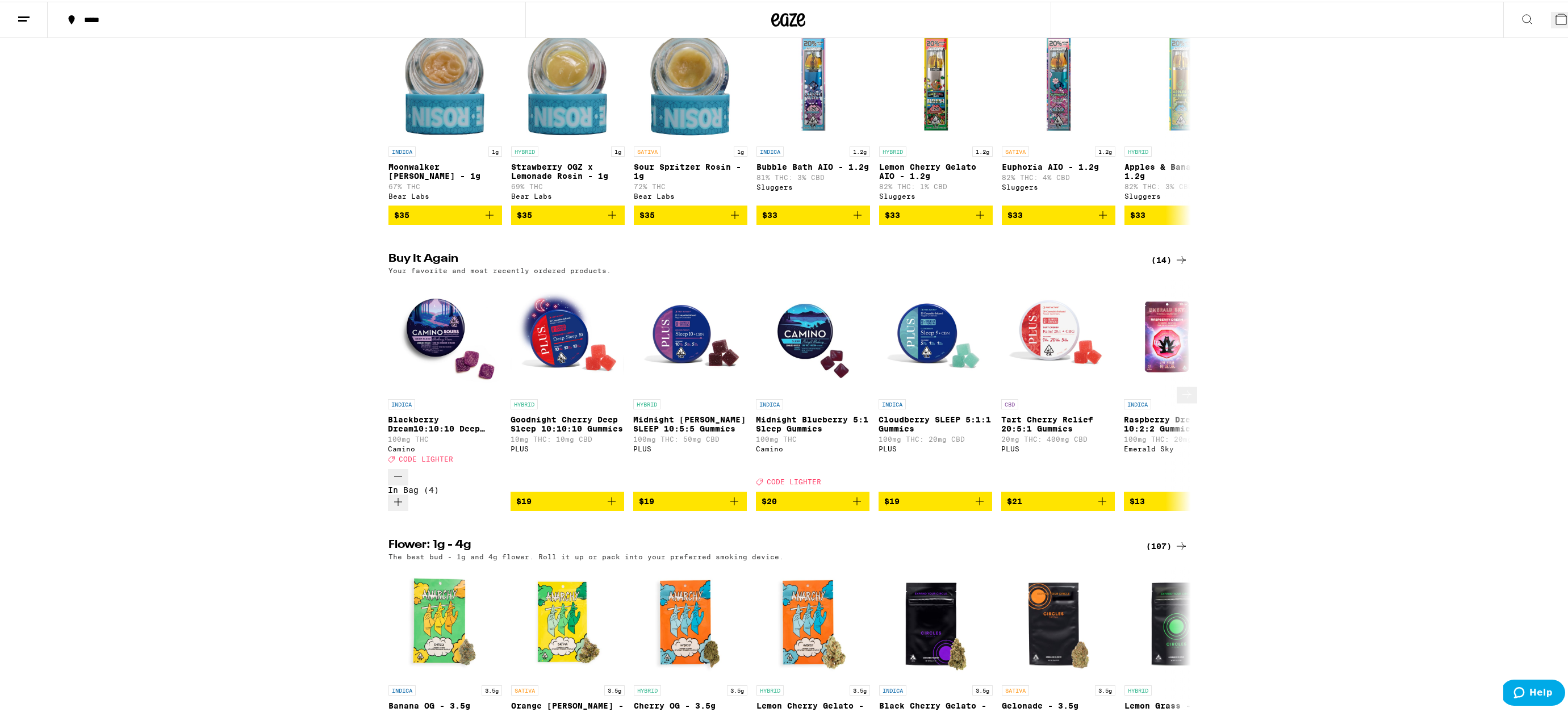
scroll to position [0, 0]
click at [608, 496] on icon "Add to bag" at bounding box center [611, 500] width 8 height 8
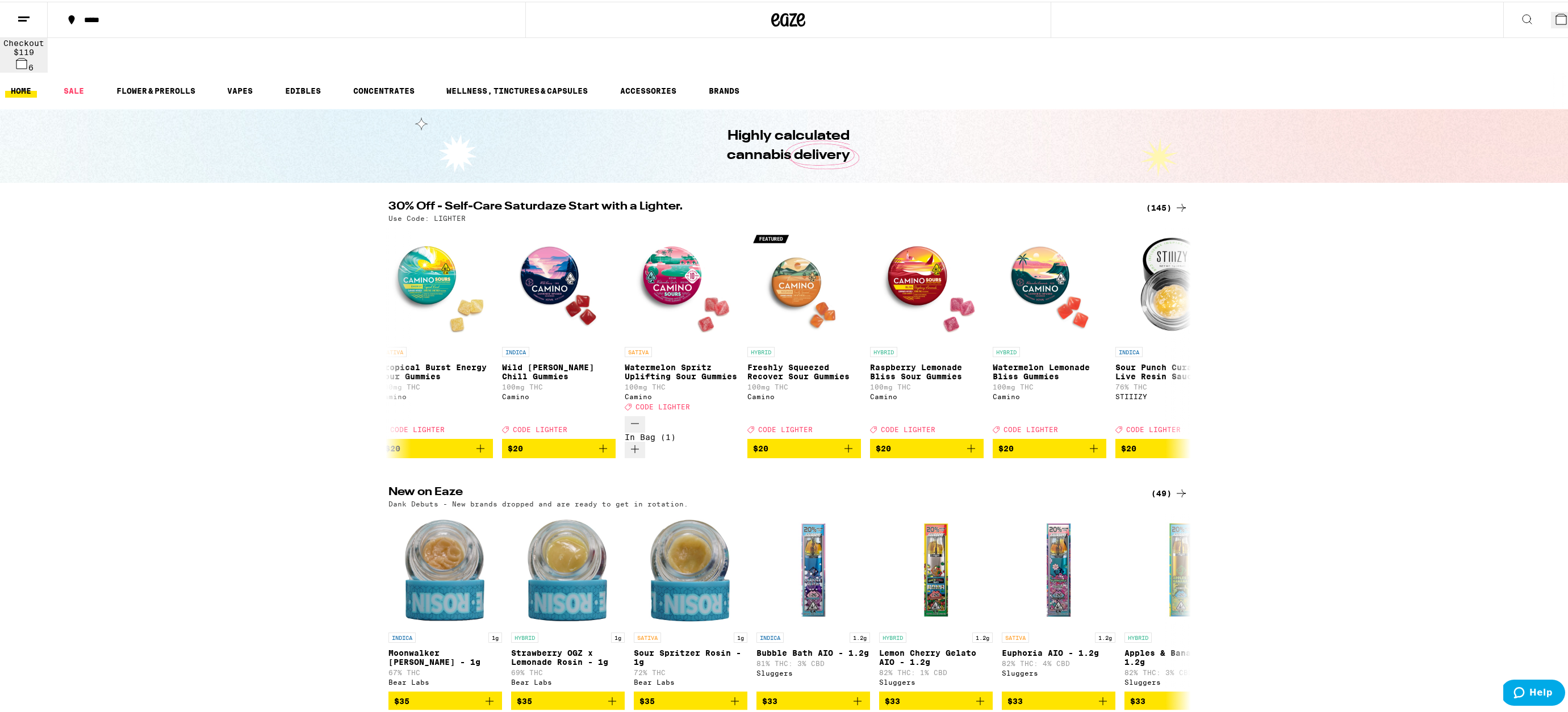
click at [1568, 18] on span "6" at bounding box center [1571, 22] width 5 height 9
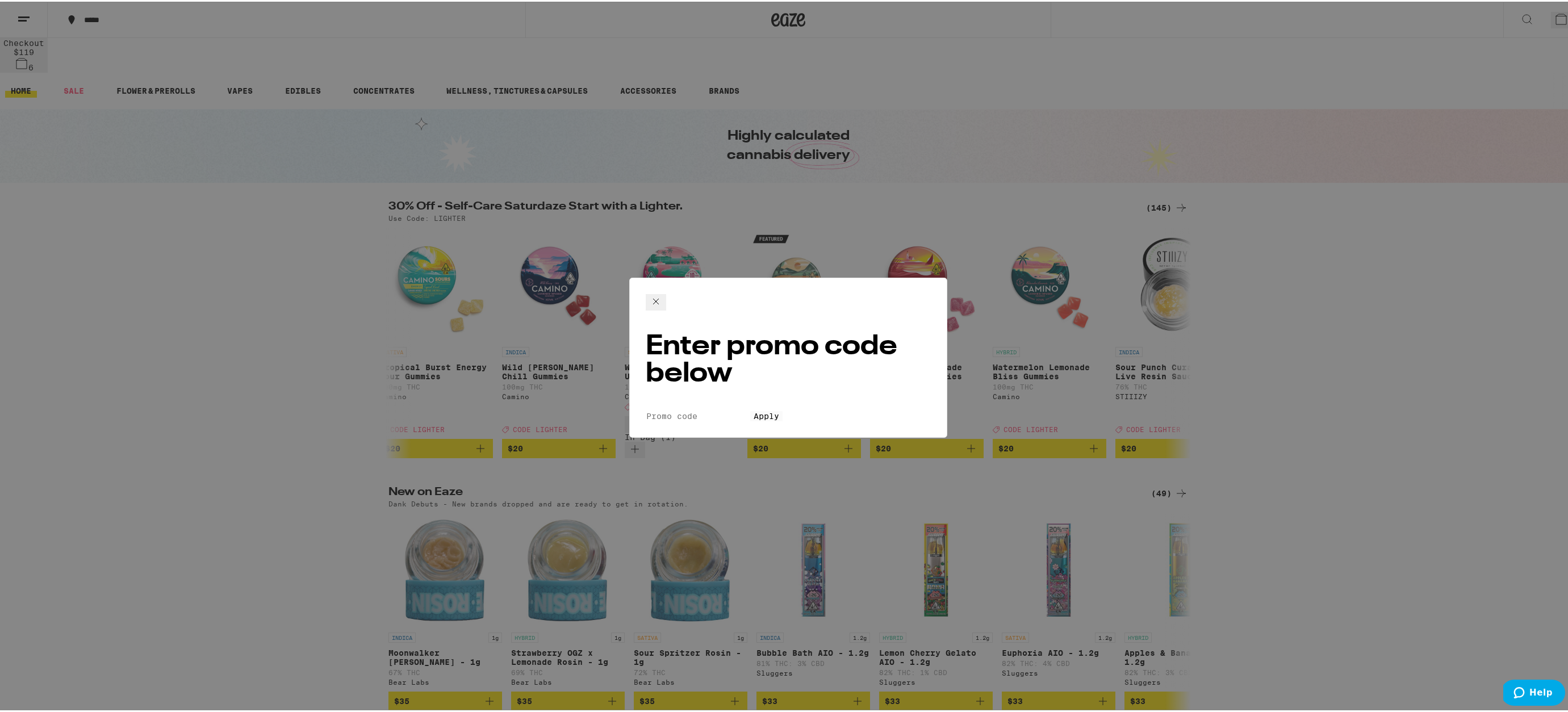
click at [750, 410] on input "Promo Code" at bounding box center [698, 415] width 105 height 10
type input "Lighter"
click at [779, 411] on span "Apply" at bounding box center [766, 415] width 25 height 9
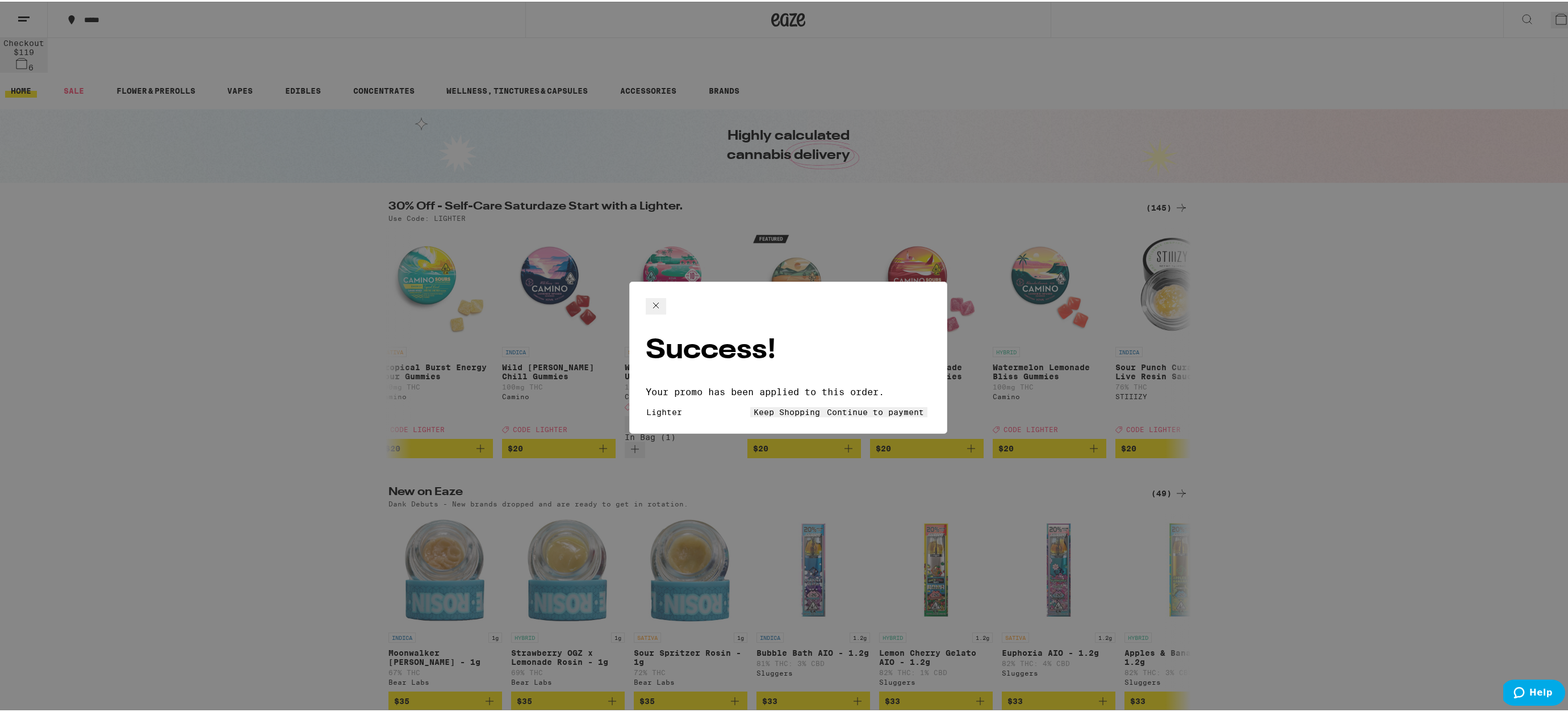
click at [839, 406] on span "Continue to payment" at bounding box center [875, 411] width 97 height 9
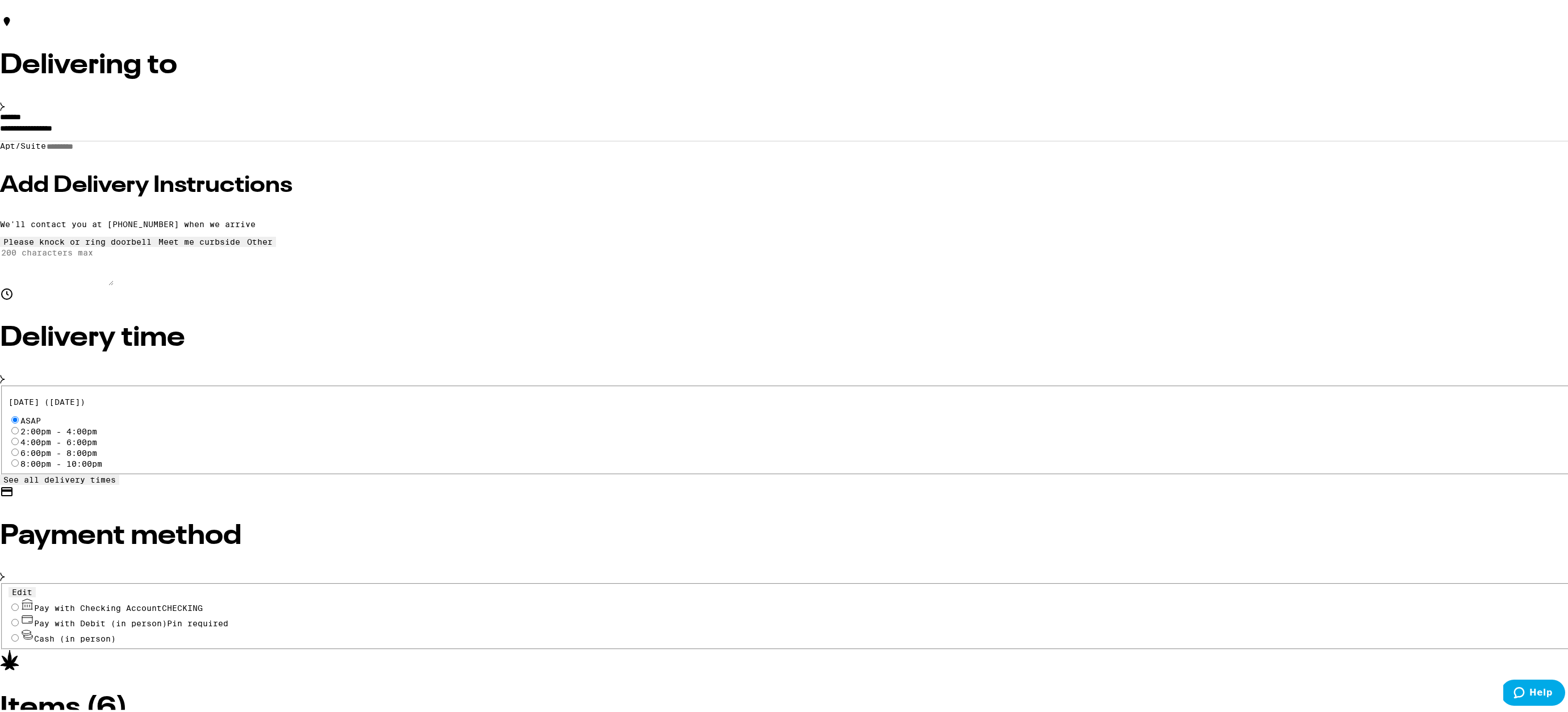
scroll to position [118, 0]
click at [4, 106] on icon at bounding box center [3, 105] width 4 height 8
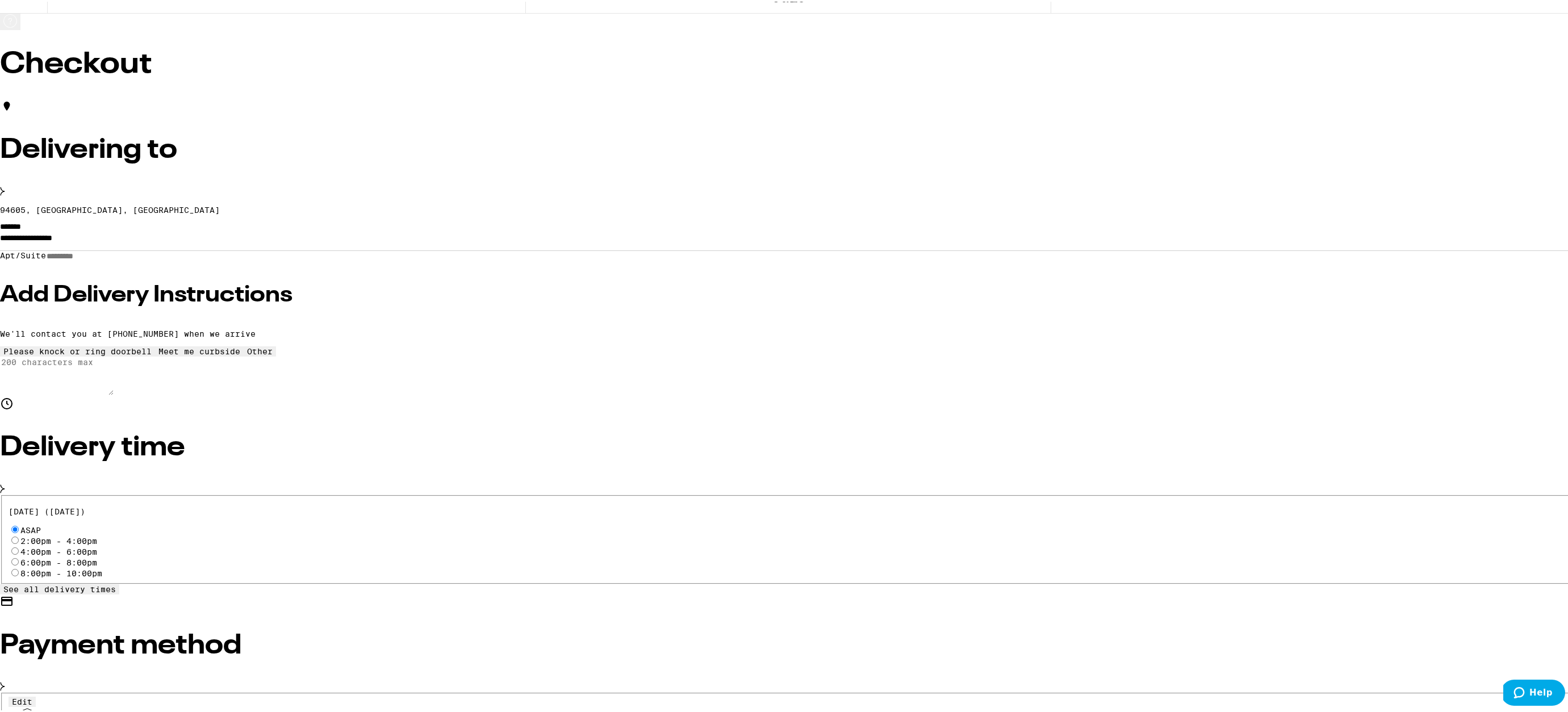
scroll to position [20, 0]
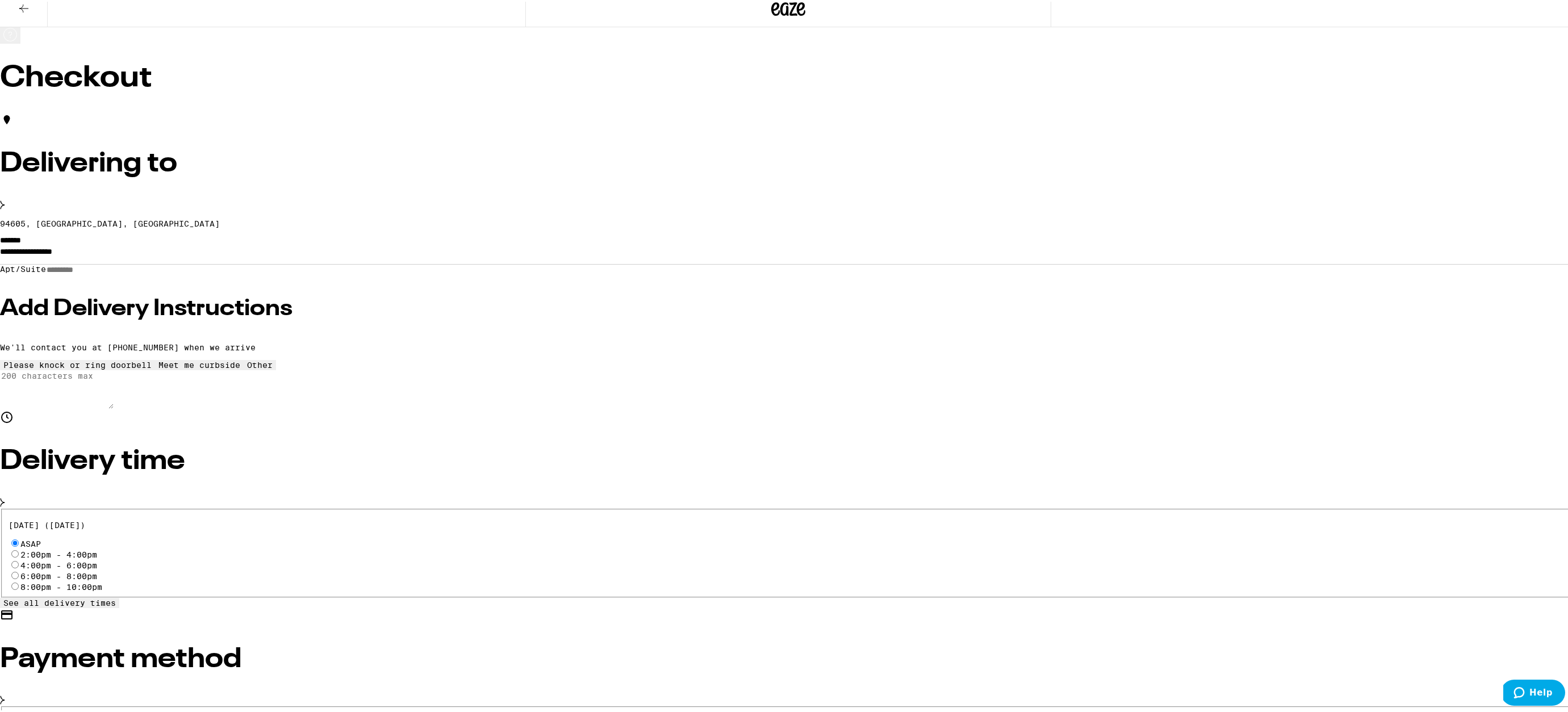
click at [466, 216] on div "Delivering to 94605, [GEOGRAPHIC_DATA], [GEOGRAPHIC_DATA]" at bounding box center [788, 169] width 1577 height 116
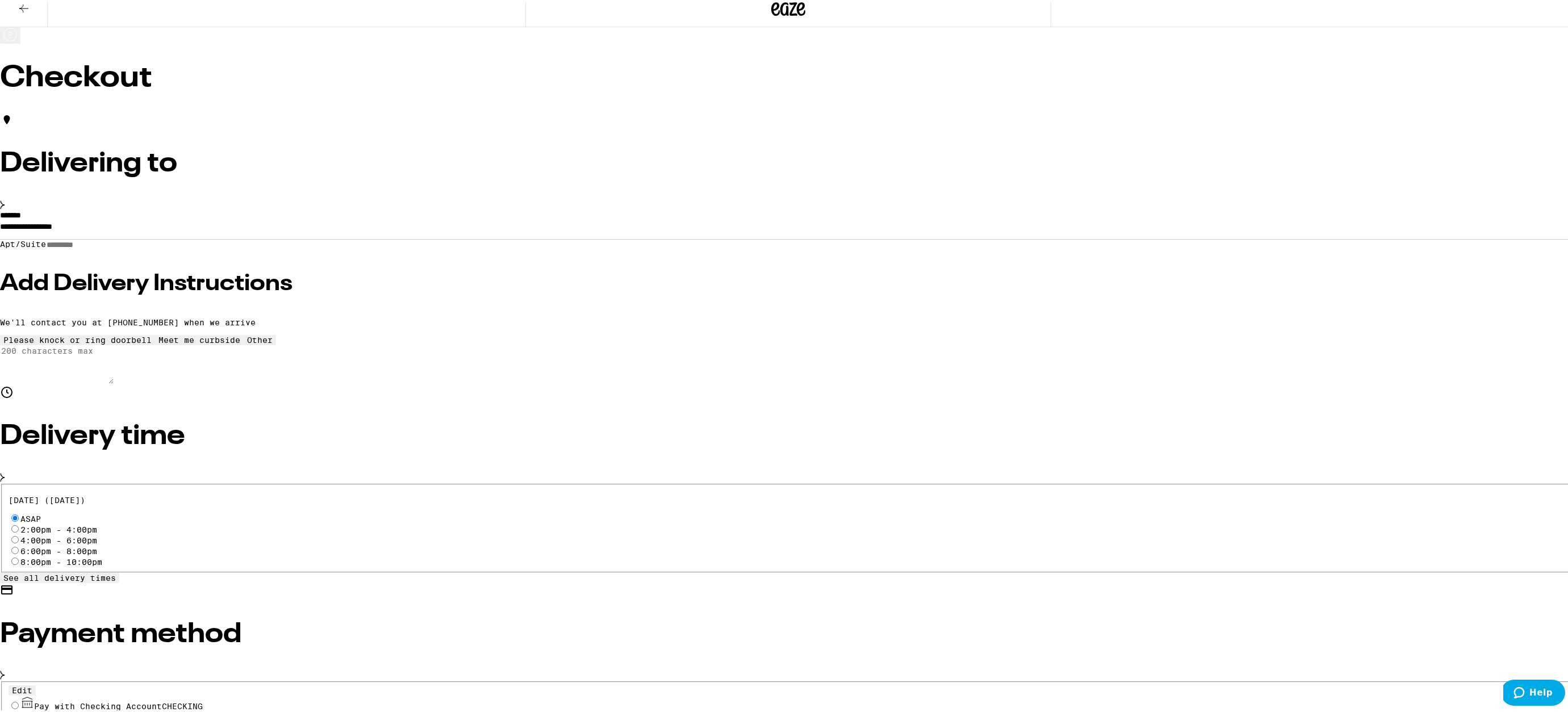
scroll to position [7, 0]
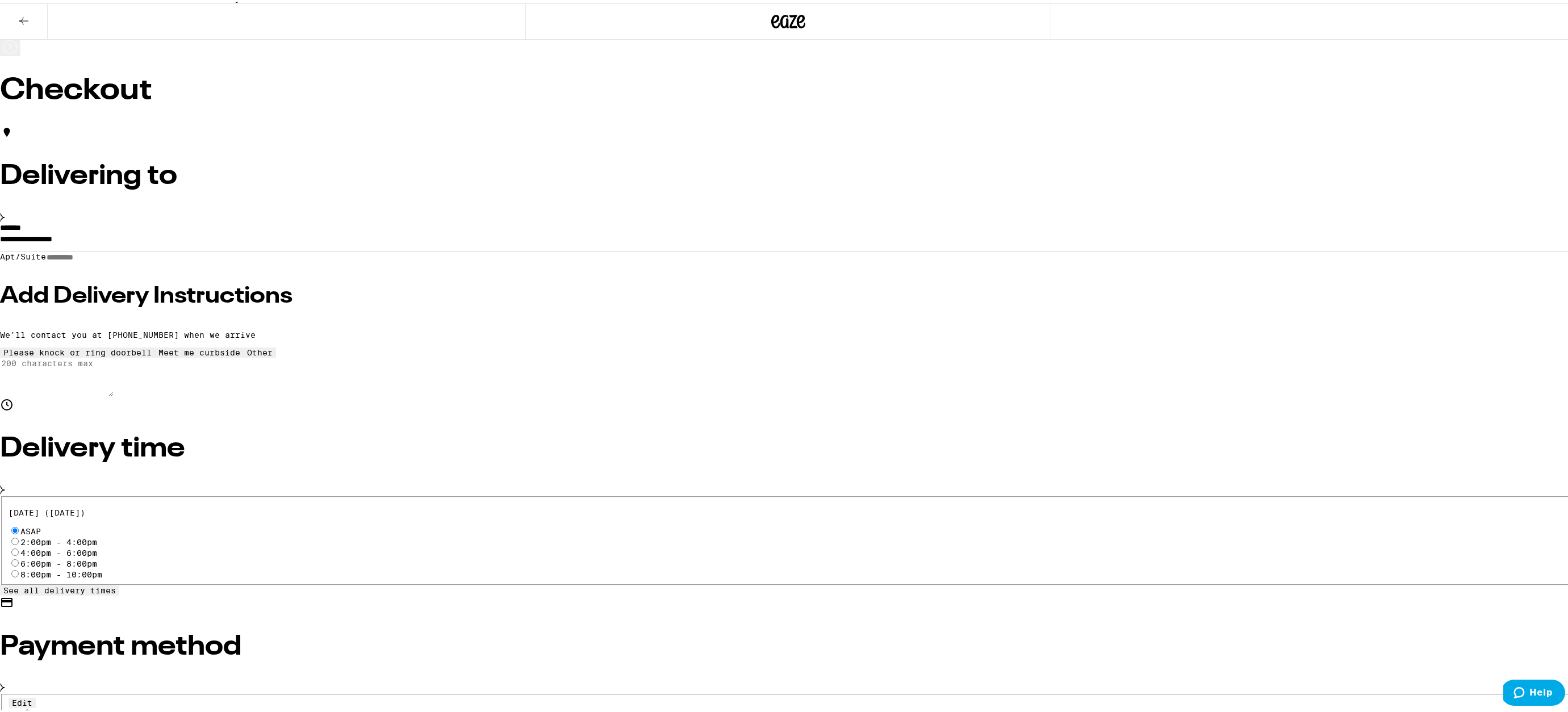
click at [21, 230] on label "*******" at bounding box center [10, 225] width 21 height 8
click at [479, 238] on input "**********" at bounding box center [788, 240] width 1577 height 19
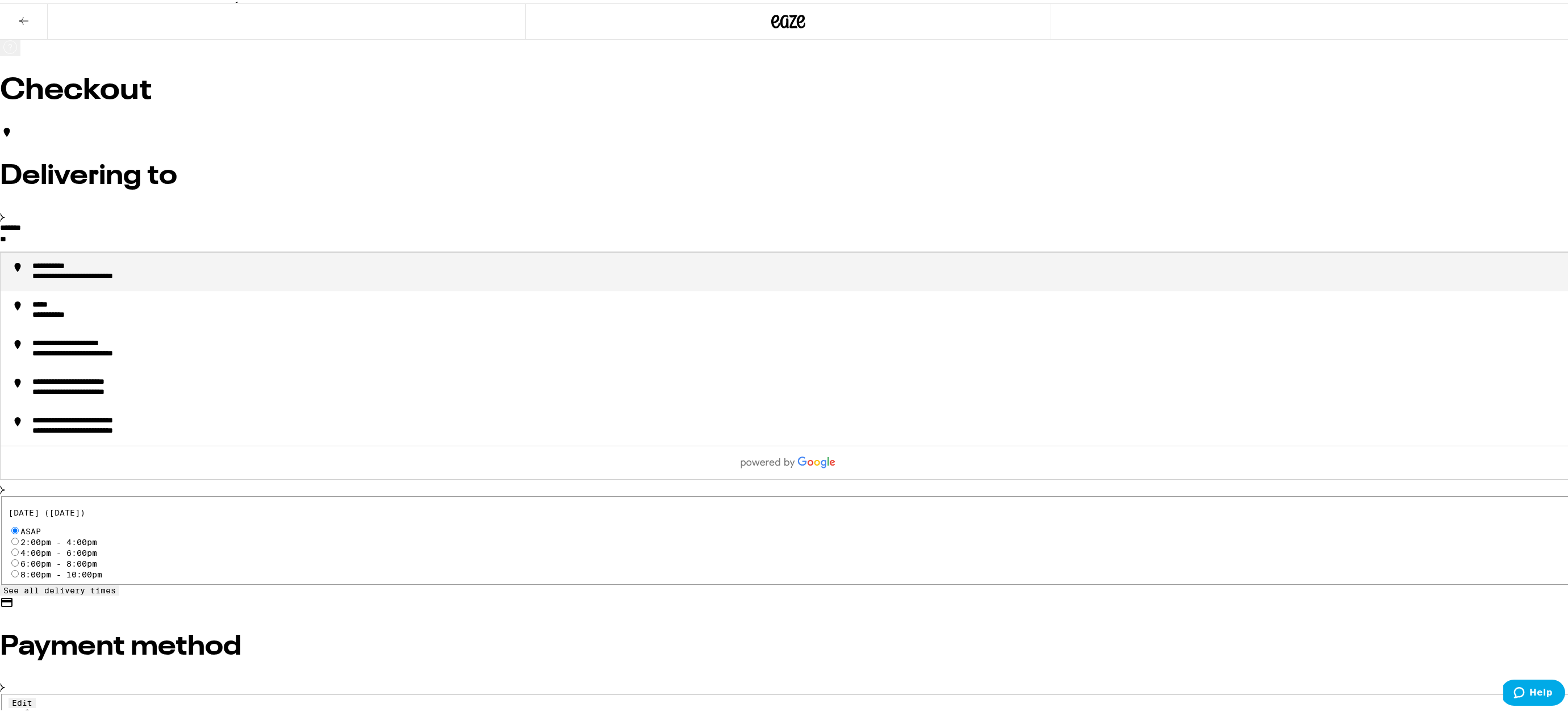
type input "*"
type input "**********"
click at [135, 271] on div "**********" at bounding box center [84, 266] width 103 height 10
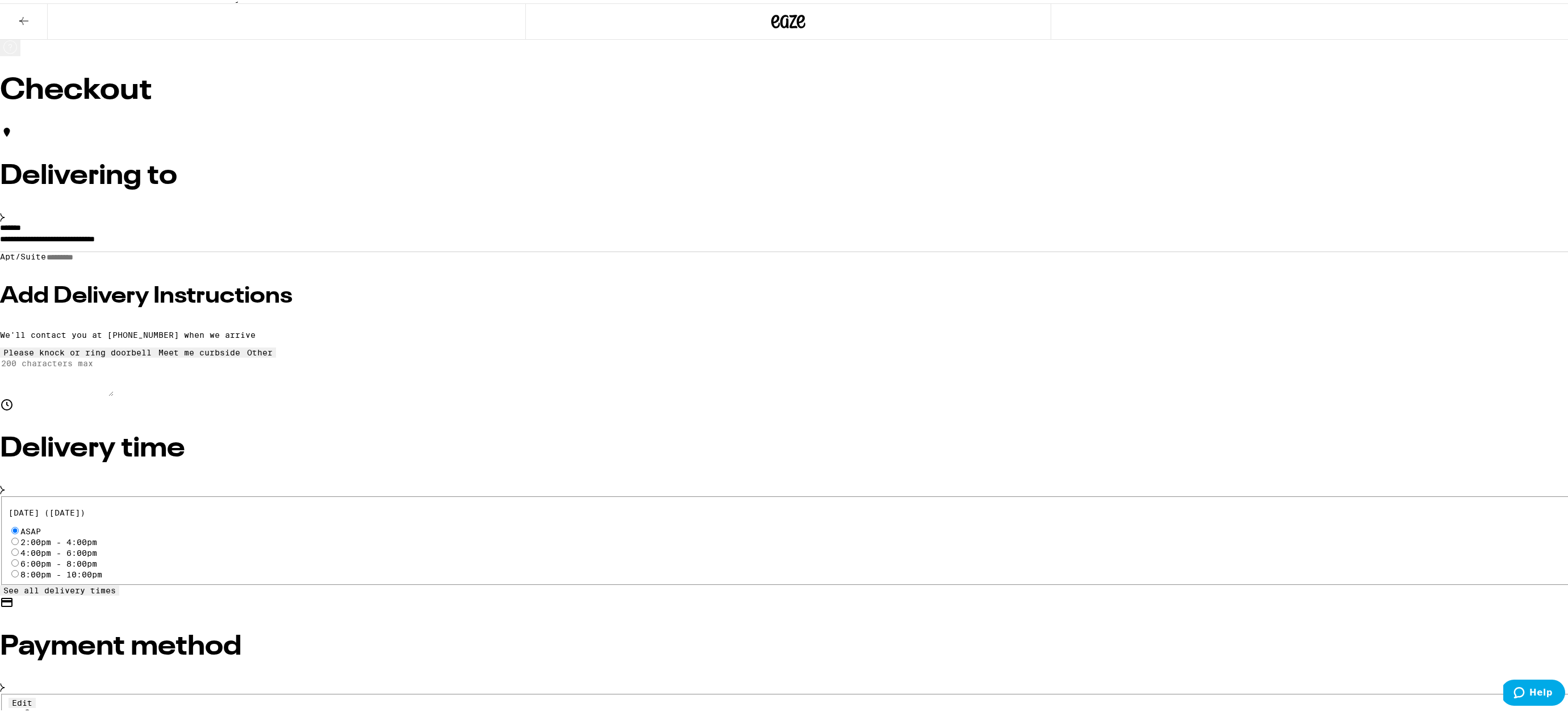
type input "**********"
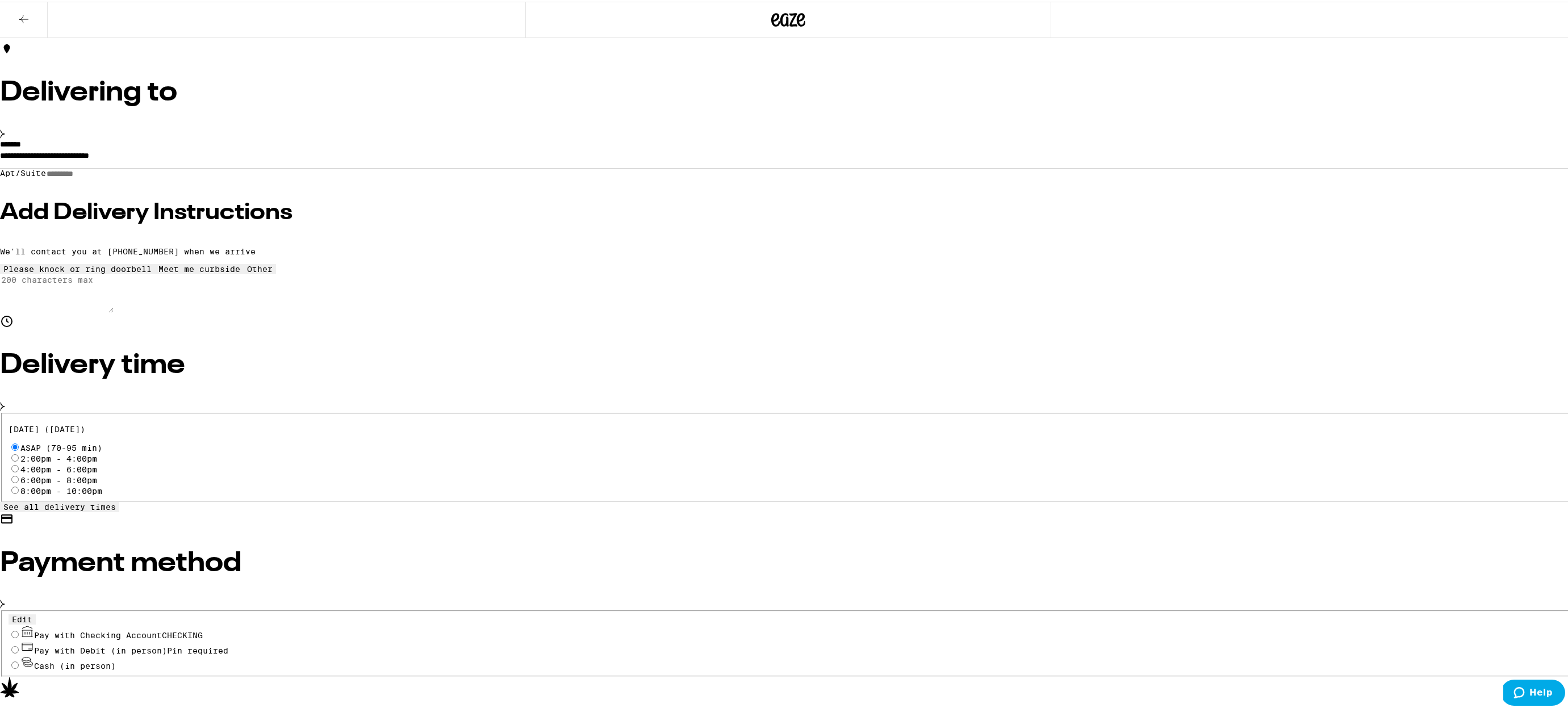
scroll to position [81, 0]
click at [18, 630] on input "Pay with Checking Account CHECKING" at bounding box center [15, 633] width 7 height 7
radio input "true"
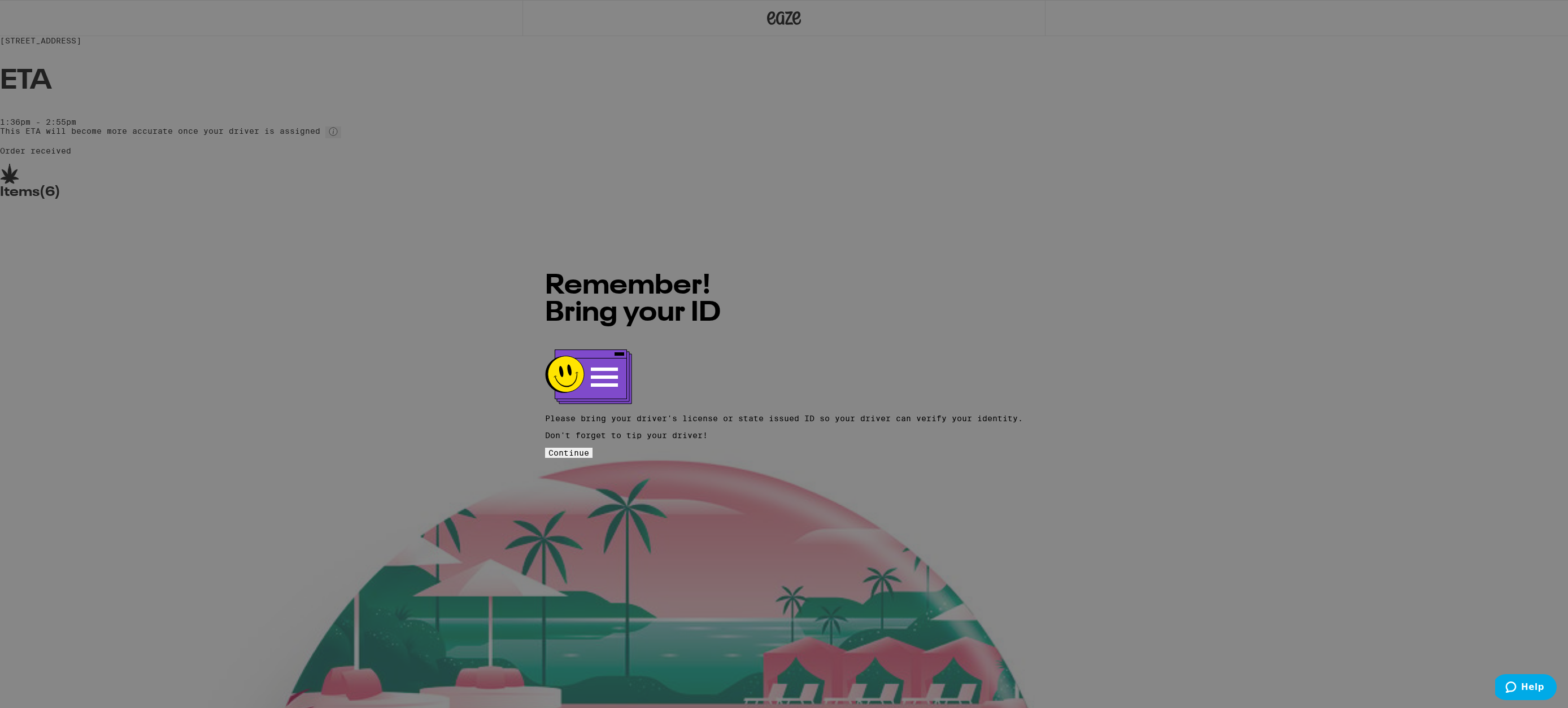
click at [589, 448] on span "Continue" at bounding box center [568, 453] width 41 height 9
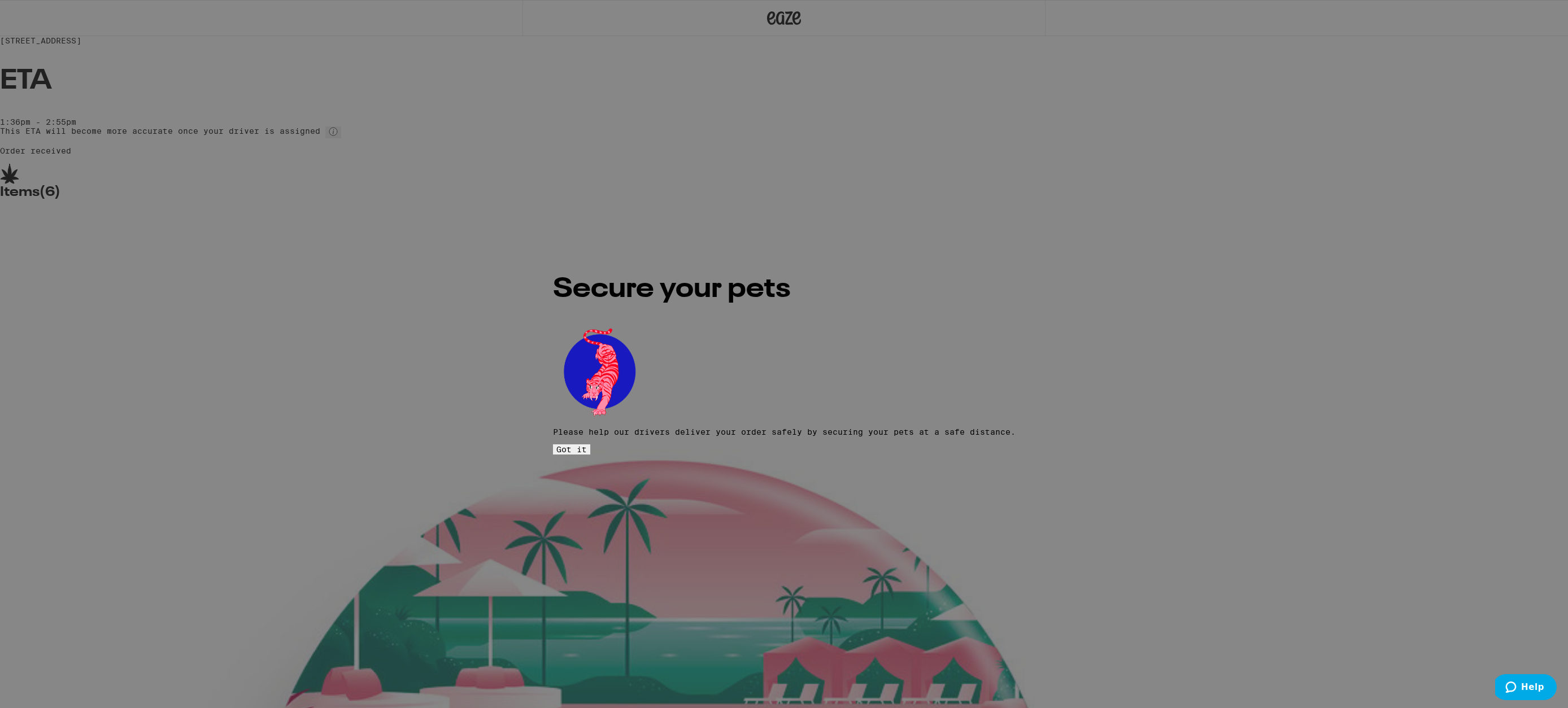
click at [587, 445] on span "Got it" at bounding box center [572, 449] width 30 height 9
